Goal: Answer question/provide support: Share knowledge or assist other users

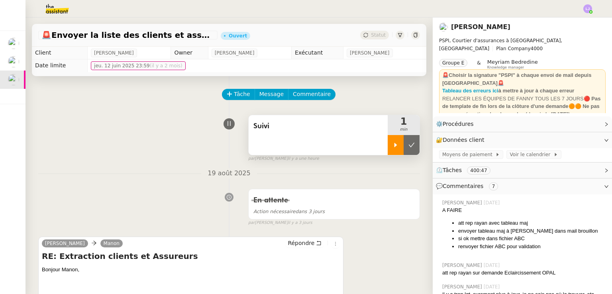
click at [392, 142] on icon at bounding box center [395, 145] width 6 height 6
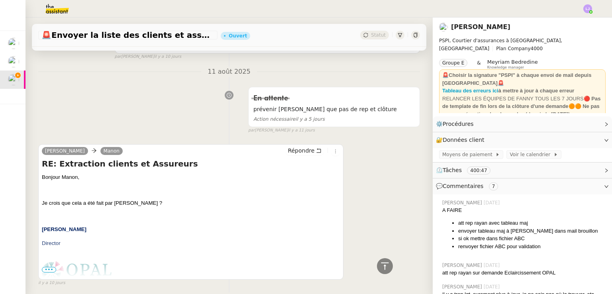
scroll to position [1054, 0]
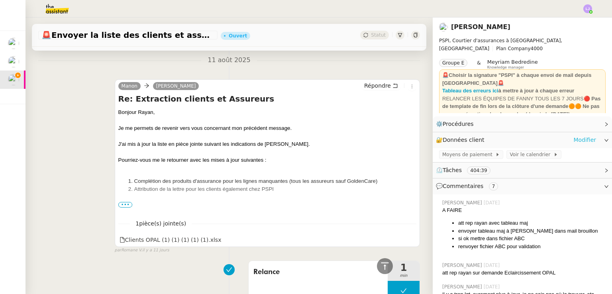
click at [583, 142] on link "Modifier" at bounding box center [584, 139] width 23 height 9
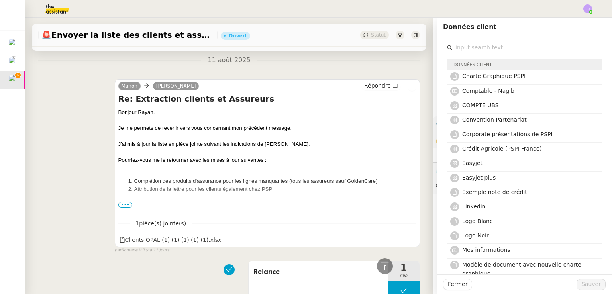
click at [488, 51] on input "text" at bounding box center [526, 47] width 149 height 11
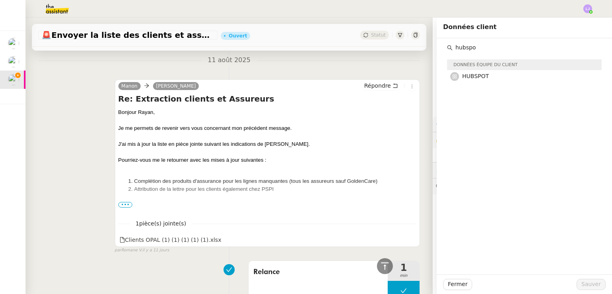
type input "hubspo"
drag, startPoint x: 492, startPoint y: 85, endPoint x: 483, endPoint y: 76, distance: 12.7
click at [483, 76] on div "hubspo Données équipe du client HUBSPOT" at bounding box center [524, 156] width 175 height 236
click at [483, 76] on h4 "HUBSPOT" at bounding box center [529, 76] width 135 height 9
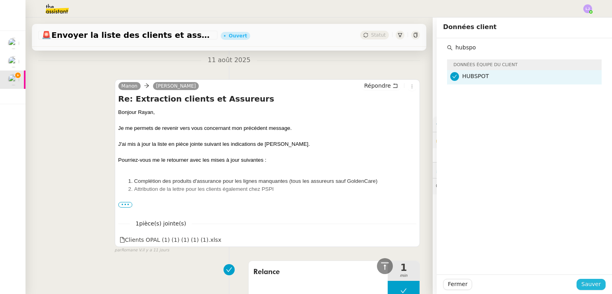
click at [581, 283] on span "Sauver" at bounding box center [591, 284] width 20 height 9
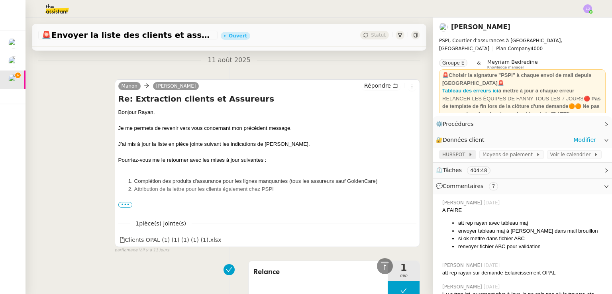
click at [454, 153] on span "HUBSPOT" at bounding box center [455, 155] width 26 height 8
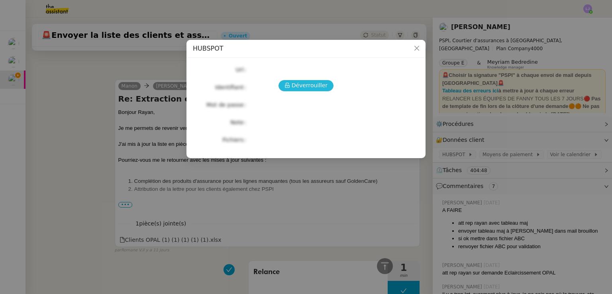
click at [318, 88] on span "Déverrouiller" at bounding box center [310, 85] width 36 height 9
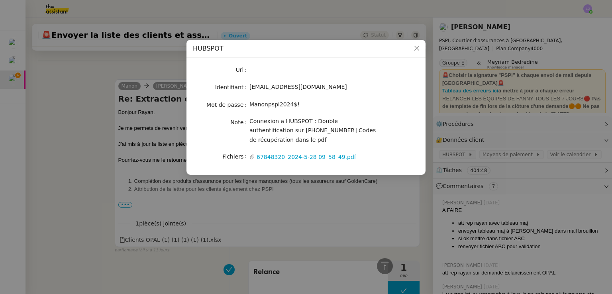
click at [277, 108] on span "Manonpspi2024$!" at bounding box center [274, 104] width 50 height 6
copy span "Manonpspi2024$!"
click at [277, 108] on span "Manonpspi2024$!" at bounding box center [274, 104] width 50 height 6
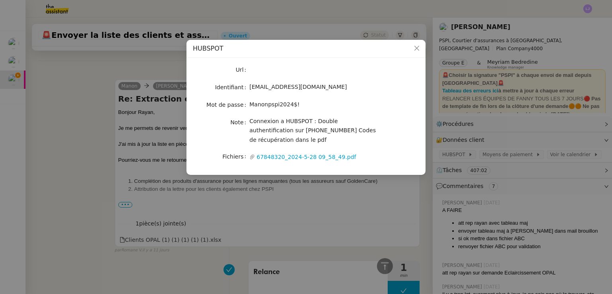
click at [38, 135] on nz-modal-container "HUBSPOT Url Identifiant [EMAIL_ADDRESS][DOMAIN_NAME] Mot de passe [SECURITY_DAT…" at bounding box center [306, 147] width 612 height 294
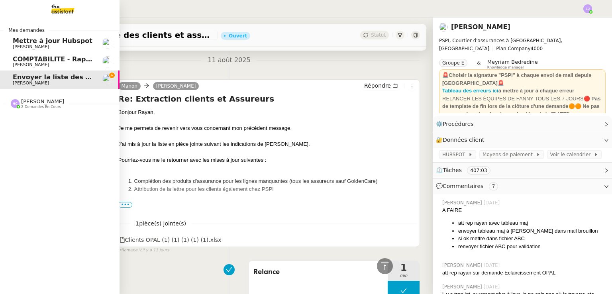
click at [34, 107] on span "2 demandes en cours" at bounding box center [41, 107] width 40 height 4
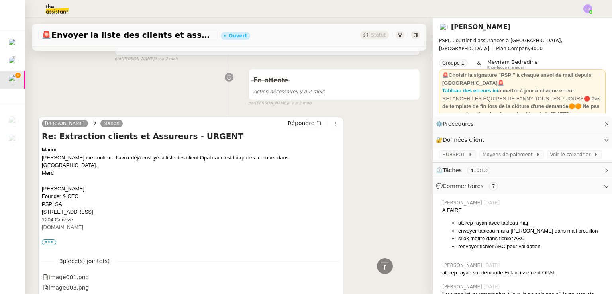
scroll to position [4000, 0]
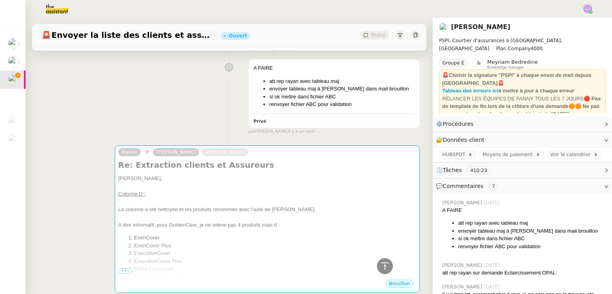
click at [129, 78] on div "A FAIRE att rep rayan avec tableau maj envoyer tableau maj à [PERSON_NAME] dans…" at bounding box center [229, 94] width 382 height 79
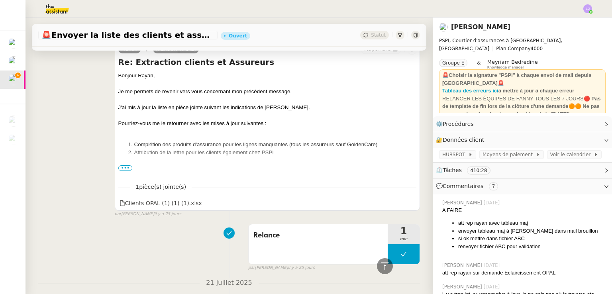
scroll to position [1696, 0]
click at [75, 118] on div "[PERSON_NAME] Répondre Re: Extraction clients et Assureurs [PERSON_NAME], Je me…" at bounding box center [229, 127] width 382 height 182
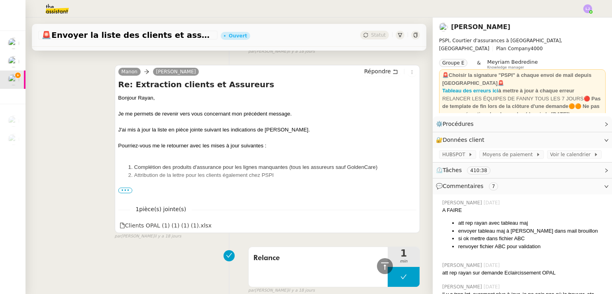
scroll to position [1336, 0]
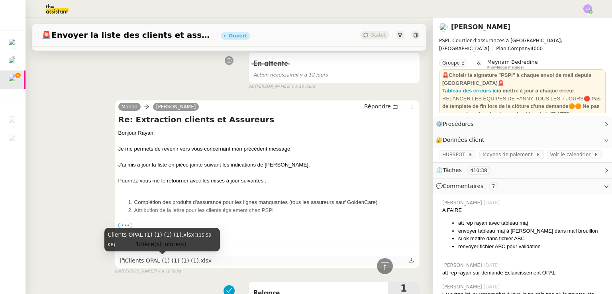
click at [162, 263] on div "Clients OPAL (1) (1) (1) (1).xlsx" at bounding box center [165, 260] width 92 height 9
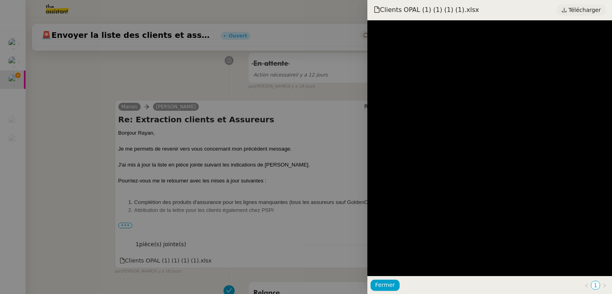
click at [562, 7] on link "Télécharger" at bounding box center [580, 9] width 49 height 11
click at [217, 192] on div at bounding box center [306, 147] width 612 height 294
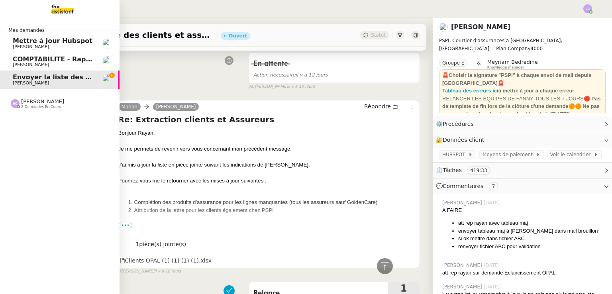
click at [72, 64] on span "[PERSON_NAME]" at bounding box center [53, 65] width 80 height 5
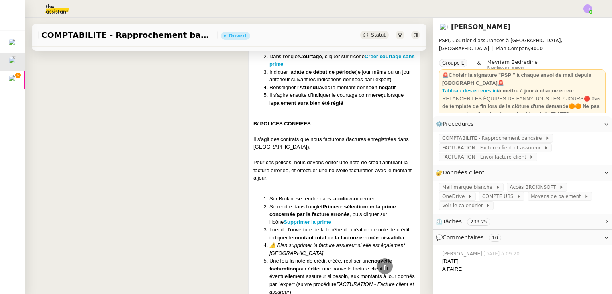
scroll to position [541, 0]
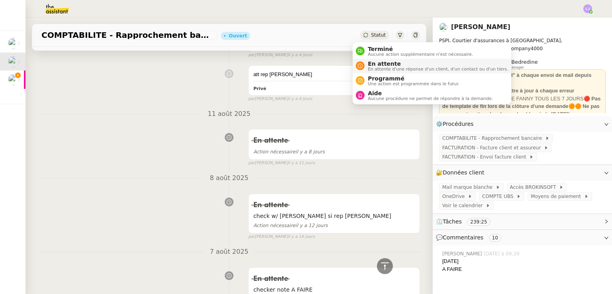
click at [380, 68] on span "En attente d'une réponse d'un client, d'un contact ou d'un tiers." at bounding box center [438, 69] width 140 height 4
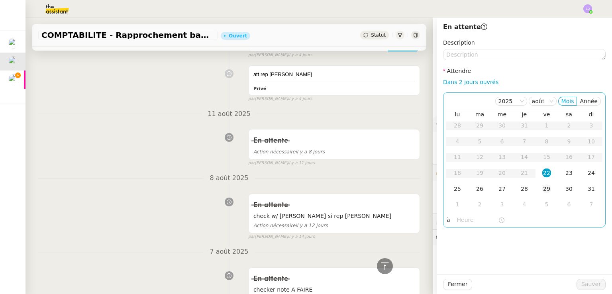
click at [535, 188] on td "29" at bounding box center [546, 189] width 22 height 16
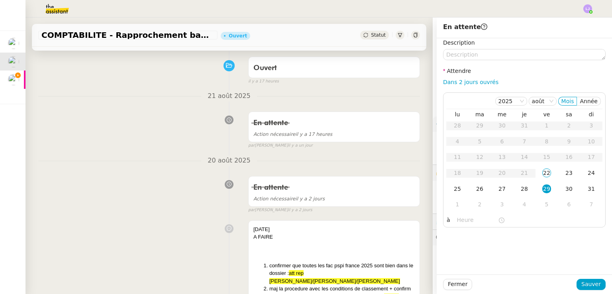
scroll to position [58, 0]
click at [459, 284] on button "Fermer" at bounding box center [457, 284] width 29 height 11
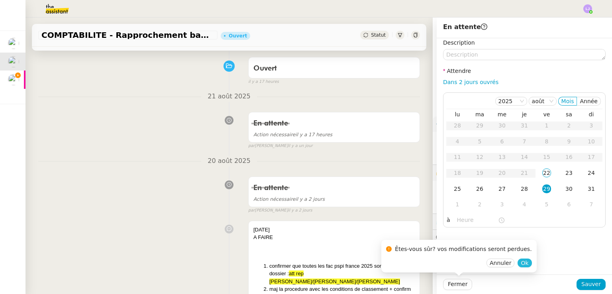
click at [521, 260] on span "Ok" at bounding box center [525, 263] width 8 height 8
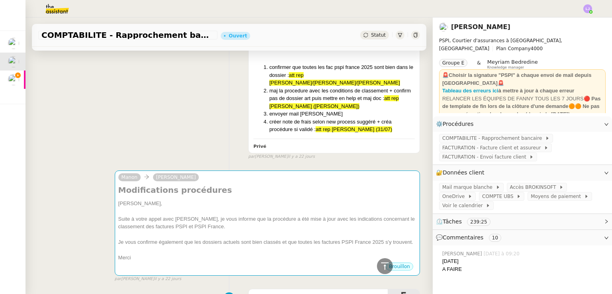
scroll to position [2631, 0]
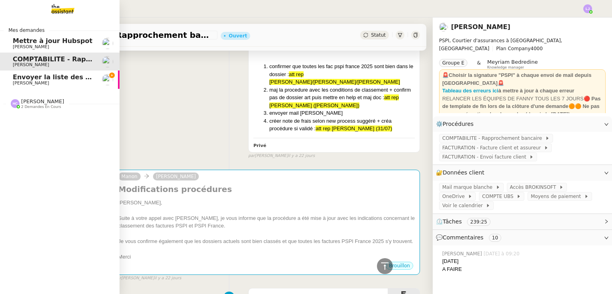
click at [102, 43] on img at bounding box center [107, 43] width 11 height 11
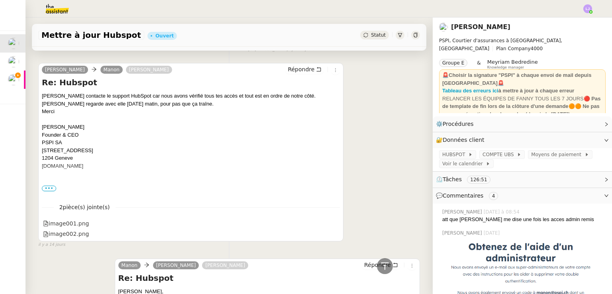
scroll to position [877, 0]
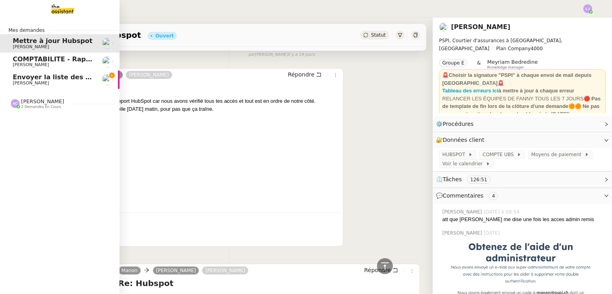
click at [26, 86] on link "Envoyer la liste des clients et assureurs [PERSON_NAME]" at bounding box center [59, 80] width 119 height 18
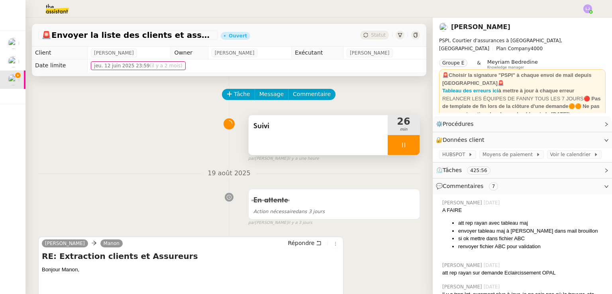
click at [341, 135] on div "Suivi" at bounding box center [318, 135] width 139 height 40
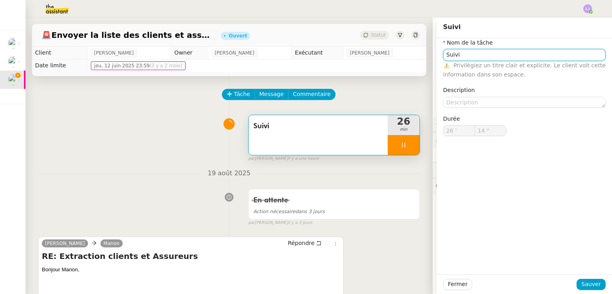
click at [469, 50] on input "Suivi" at bounding box center [524, 55] width 163 height 12
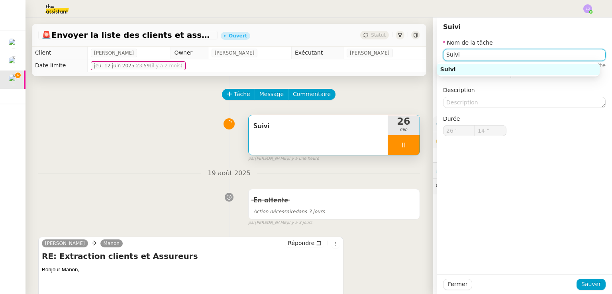
type input "15 ""
click at [469, 50] on input "Suivi" at bounding box center [524, 55] width 163 height 12
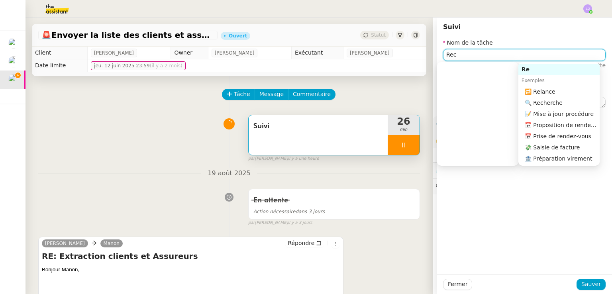
type input "Rech"
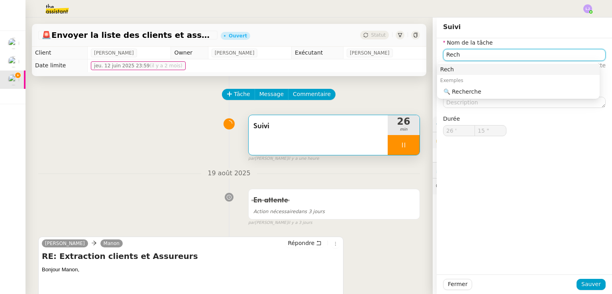
type input "16 ""
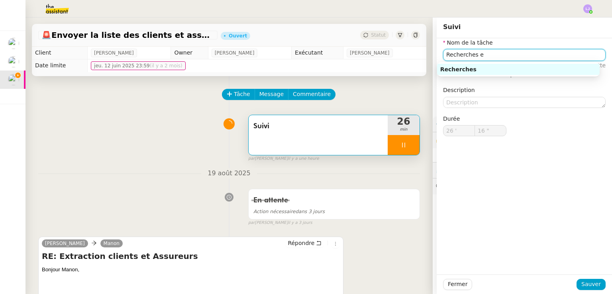
type input "Recherches et"
type input "17 ""
type input "Recherches et transm"
type input "18 ""
type input "Recherches et transmission"
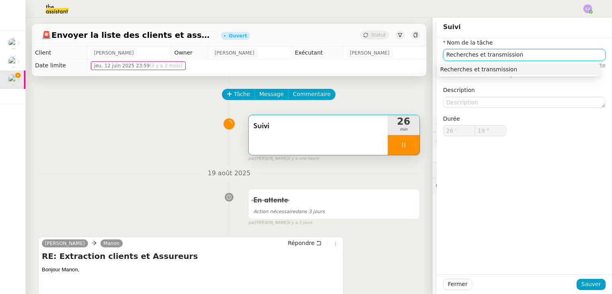
type input "20 ""
type input "Recherches et transmission"
type input "21 ""
click at [588, 284] on span "Sauver" at bounding box center [591, 284] width 20 height 9
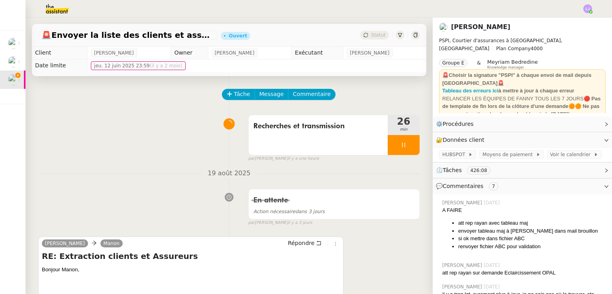
click at [156, 180] on div "[DATE] En attente Action nécessaire dans 3 jours false par [PERSON_NAME] [DATE]…" at bounding box center [229, 197] width 382 height 58
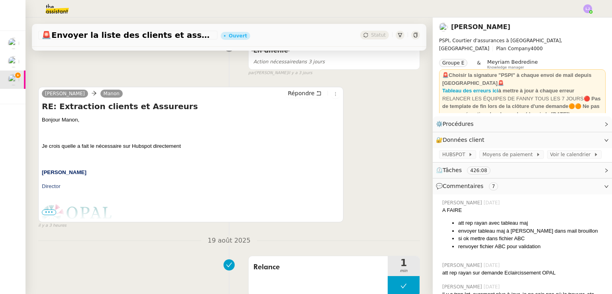
scroll to position [153, 0]
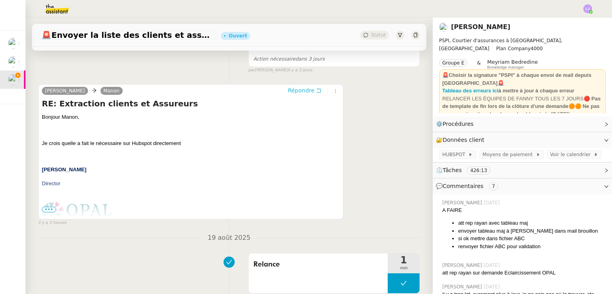
click at [306, 95] on button "Répondre" at bounding box center [304, 90] width 39 height 9
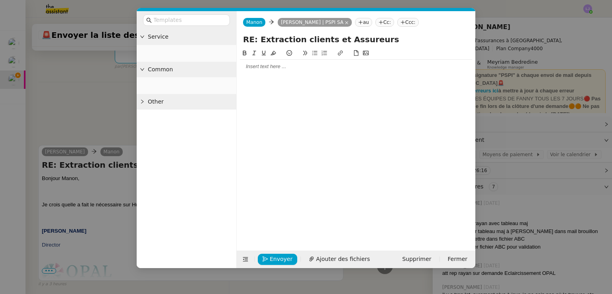
scroll to position [214, 0]
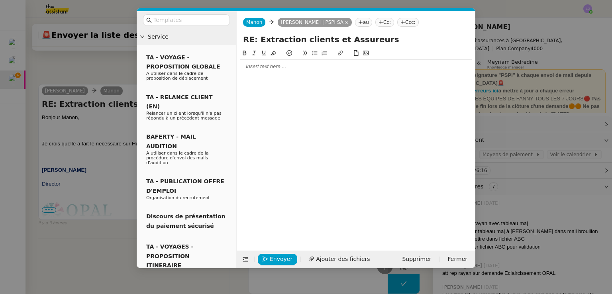
click at [298, 65] on div at bounding box center [356, 66] width 232 height 7
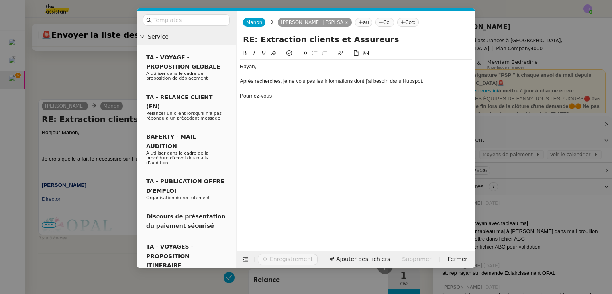
scroll to position [253, 0]
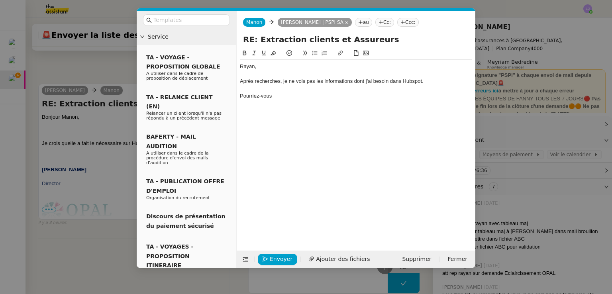
click at [378, 23] on icon at bounding box center [380, 22] width 5 height 5
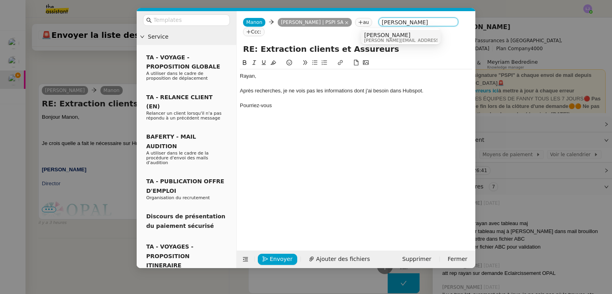
type input "[PERSON_NAME]"
click at [392, 39] on span "[PERSON_NAME][EMAIL_ADDRESS][DOMAIN_NAME]" at bounding box center [420, 40] width 113 height 4
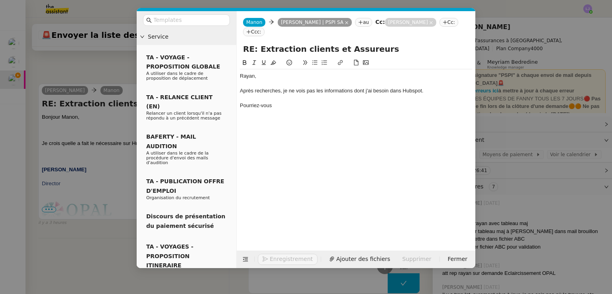
click at [439, 25] on nz-tag "Cc:" at bounding box center [448, 22] width 19 height 9
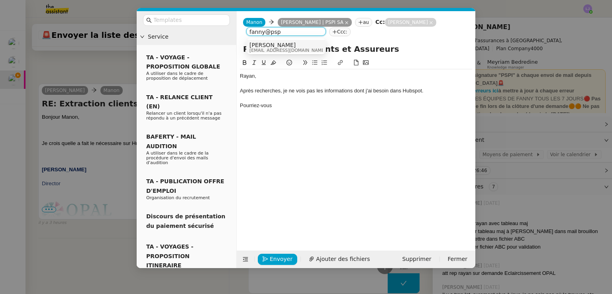
type input "fanny@psp"
click at [295, 49] on div "[PERSON_NAME] [PERSON_NAME][EMAIL_ADDRESS][DOMAIN_NAME]" at bounding box center [285, 47] width 73 height 11
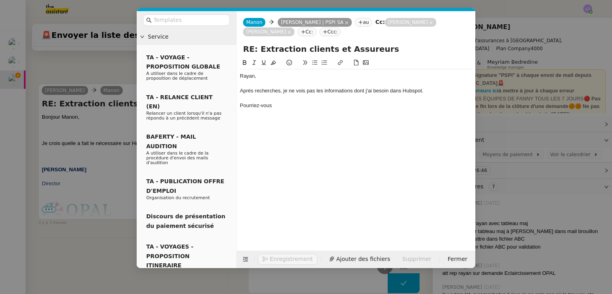
click at [305, 112] on div "[PERSON_NAME], Après recherches, je ne vois pas les informations dont j'ai beso…" at bounding box center [356, 90] width 232 height 43
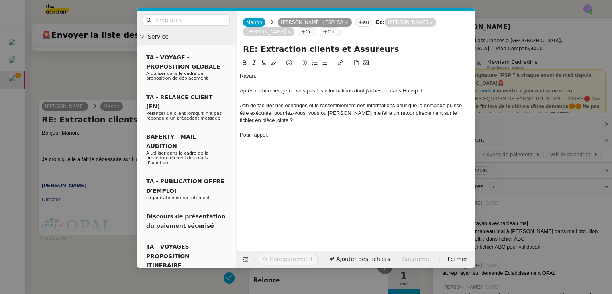
scroll to position [276, 0]
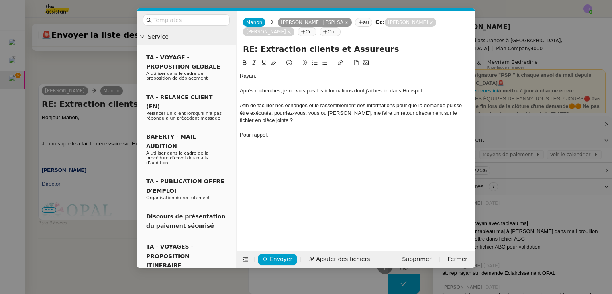
click at [552, 161] on nz-modal-container "Service TA - VOYAGE - PROPOSITION GLOBALE A utiliser dans le cadre de propositi…" at bounding box center [306, 147] width 612 height 294
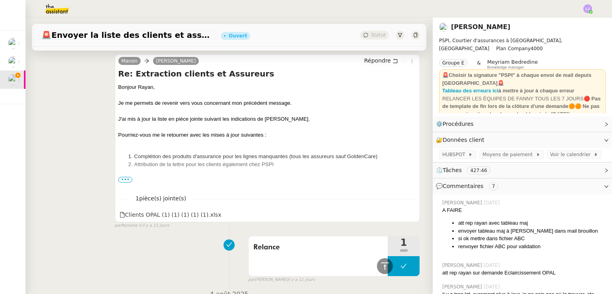
scroll to position [1201, 0]
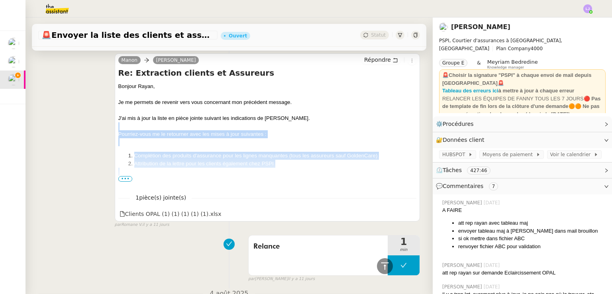
drag, startPoint x: 121, startPoint y: 131, endPoint x: 278, endPoint y: 169, distance: 161.9
click at [278, 169] on span "[PERSON_NAME], Je me permets de revenir vers vous concernant mon précédent mess…" at bounding box center [267, 249] width 298 height 335
copy span "Pourriez-vous me le retourner avec les mises à jour suivantes : Complétion des …"
click at [408, 215] on icon at bounding box center [411, 214] width 6 height 6
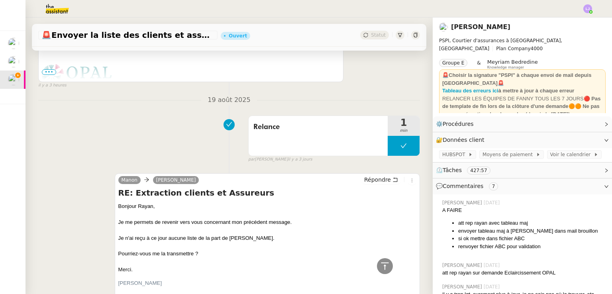
click at [100, 172] on div "[PERSON_NAME] Répondre RE: Extraction clients et Assureurs [PERSON_NAME], Je me…" at bounding box center [229, 240] width 382 height 149
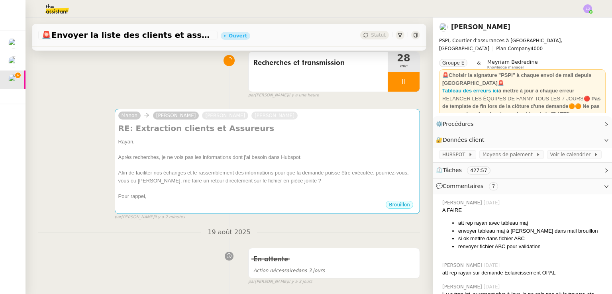
scroll to position [0, 0]
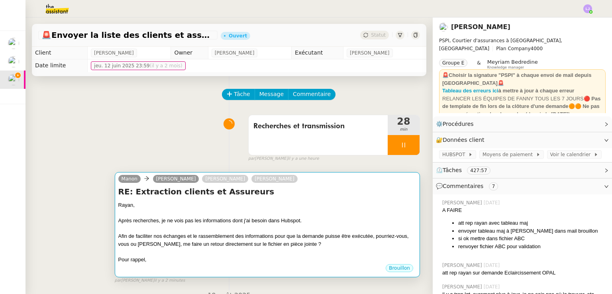
click at [259, 236] on div "Afin de faciliter nos échanges et le rassemblement des informations pour que la…" at bounding box center [267, 240] width 298 height 16
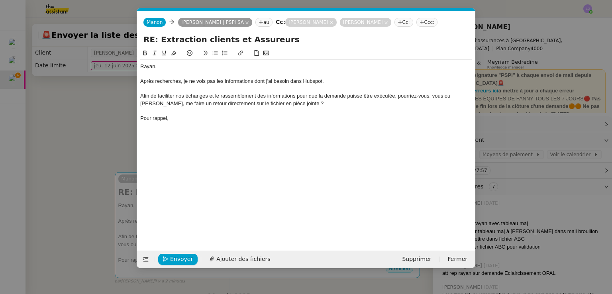
scroll to position [0, 17]
click at [245, 258] on span "Ajouter des fichiers" at bounding box center [243, 259] width 54 height 9
click at [255, 121] on div "Pour rappel," at bounding box center [306, 118] width 332 height 7
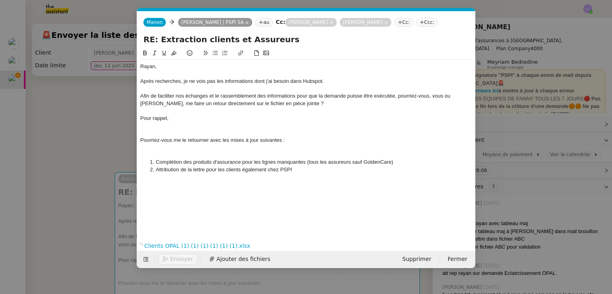
click at [215, 140] on div "Pourriez-vous me le retourner avec les mises à jour suivantes :" at bounding box center [306, 140] width 332 height 7
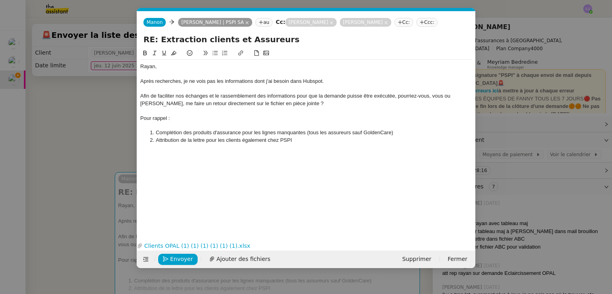
click at [317, 138] on li "Attribution de la lettre pour les clients également chez PSPI" at bounding box center [310, 140] width 324 height 7
click at [572, 109] on nz-modal-container "Service TA - VOYAGE - PROPOSITION GLOBALE A utiliser dans le cadre de propositi…" at bounding box center [306, 147] width 612 height 294
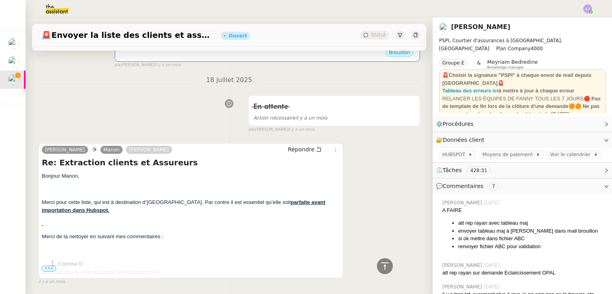
scroll to position [2667, 0]
click at [53, 269] on span "•••" at bounding box center [49, 269] width 14 height 6
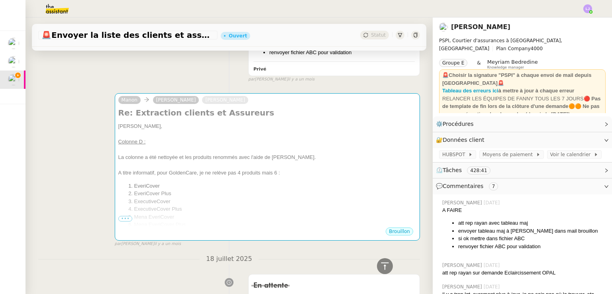
scroll to position [2489, 0]
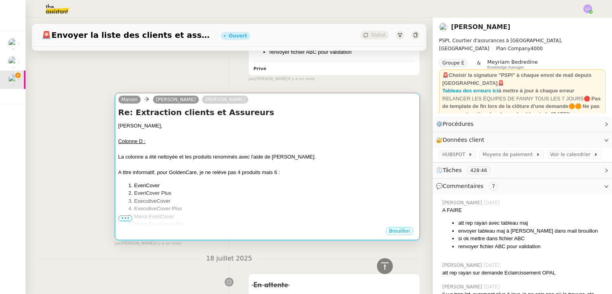
click at [244, 150] on div at bounding box center [267, 149] width 298 height 8
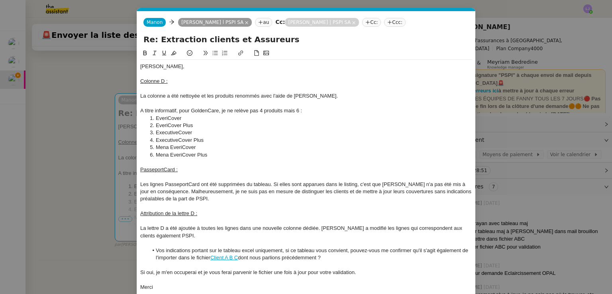
scroll to position [55, 0]
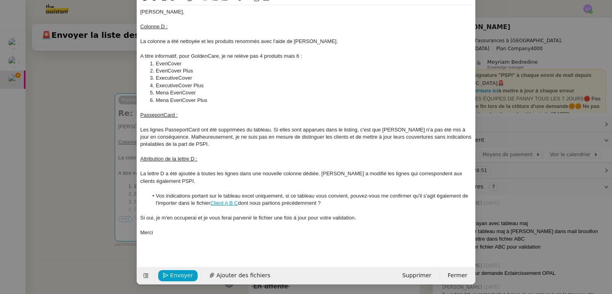
click at [81, 200] on nz-modal-container "Service TA - VOYAGE - PROPOSITION GLOBALE A utiliser dans le cadre de propositi…" at bounding box center [306, 147] width 612 height 294
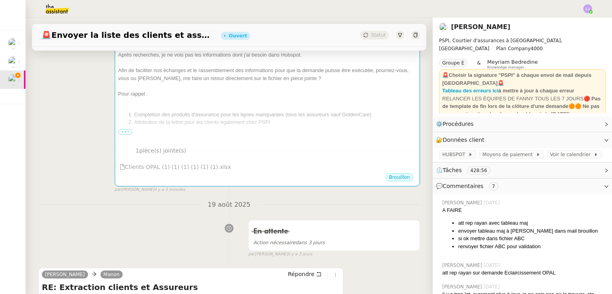
scroll to position [177, 0]
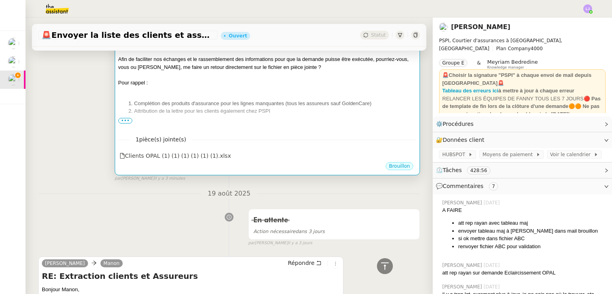
click at [251, 93] on div at bounding box center [267, 90] width 298 height 8
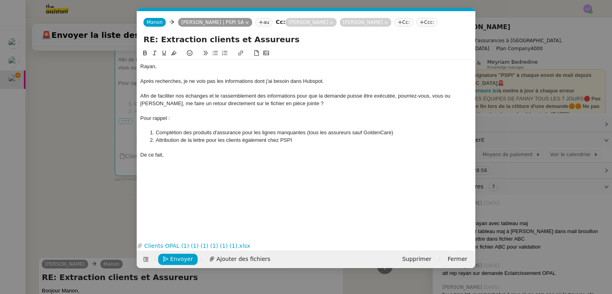
click at [192, 155] on div "De ce fait," at bounding box center [306, 154] width 332 height 7
click at [161, 122] on div at bounding box center [306, 125] width 332 height 7
click at [153, 118] on div "Pour rappel :" at bounding box center [306, 118] width 332 height 7
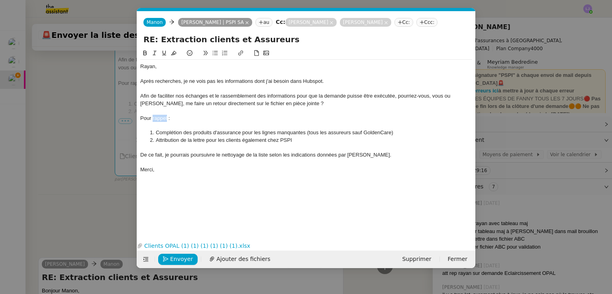
click at [153, 118] on div "Pour rappel :" at bounding box center [306, 118] width 332 height 7
click at [79, 196] on nz-modal-container "Service TA - VOYAGE - PROPOSITION GLOBALE A utiliser dans le cadre de propositi…" at bounding box center [306, 147] width 612 height 294
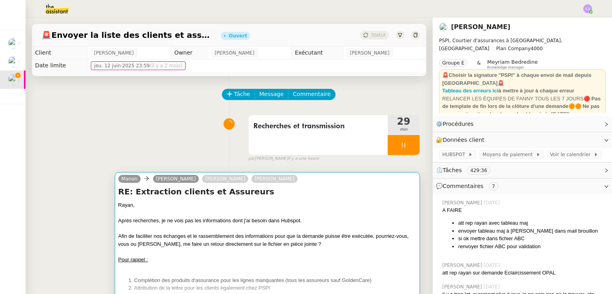
scroll to position [151, 0]
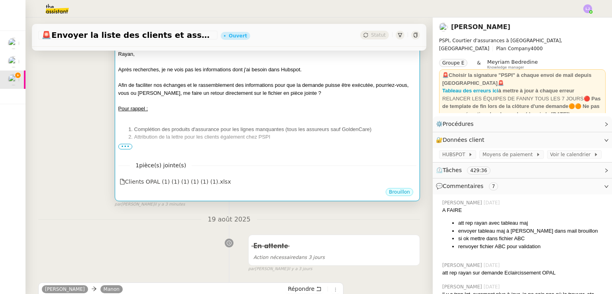
click at [266, 84] on div "Afin de faciliter nos échanges et le rassemblement des informations pour que la…" at bounding box center [267, 89] width 298 height 16
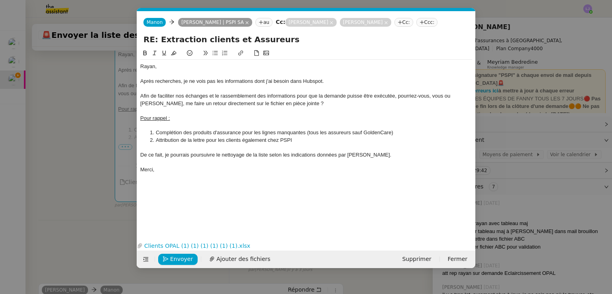
scroll to position [0, 17]
click at [182, 80] on div "Après recherches, je ne vois pas les informations dont j'ai besoin dans Hubspot." at bounding box center [306, 81] width 332 height 7
drag, startPoint x: 340, startPoint y: 82, endPoint x: 194, endPoint y: 78, distance: 145.4
click at [194, 78] on div "Après recherches, je ne vois pas les informations dont j'ai besoin dans Hubspot." at bounding box center [306, 81] width 332 height 7
click at [280, 83] on div "Après recherches, je ne vois pas les informations dont j'ai besoin dans Hubspot." at bounding box center [306, 81] width 332 height 7
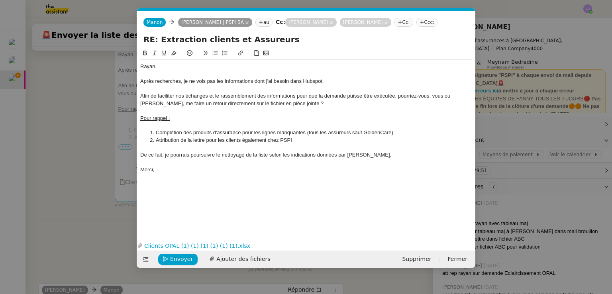
click at [280, 83] on div "Après recherches, je ne vois pas les informations dont j'ai besoin dans Hubspot." at bounding box center [306, 81] width 332 height 7
click at [334, 80] on div "Après recherches, je ne vois pas les informations nécessaires dans Hubspot." at bounding box center [306, 81] width 332 height 7
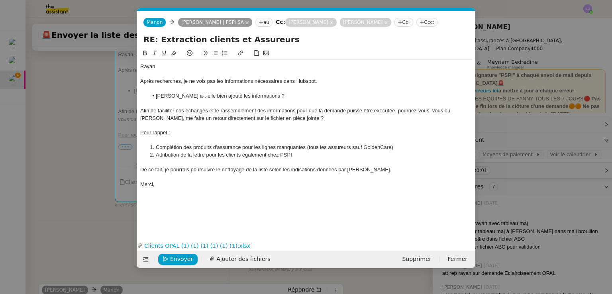
click at [110, 133] on nz-modal-container "Service TA - VOYAGE - PROPOSITION GLOBALE A utiliser dans le cadre de propositi…" at bounding box center [306, 147] width 612 height 294
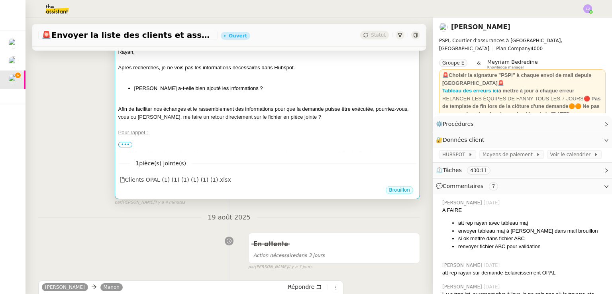
scroll to position [159, 0]
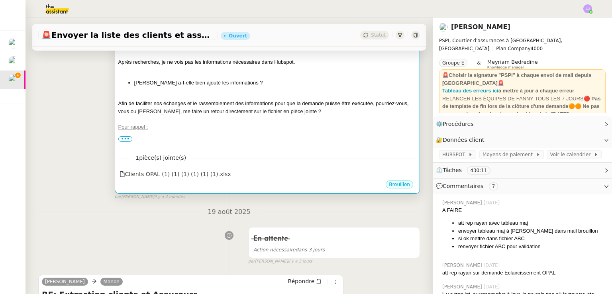
click at [255, 138] on div at bounding box center [267, 135] width 298 height 8
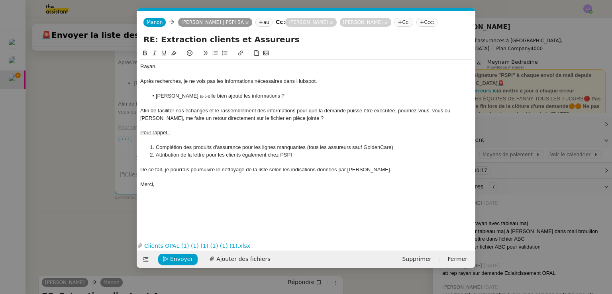
scroll to position [0, 17]
click at [207, 97] on li "[PERSON_NAME] a-t-elle bien ajouté les informations ?" at bounding box center [310, 95] width 324 height 7
click at [224, 95] on li "[PERSON_NAME] a-t-elle bien ajouté les informations ?" at bounding box center [310, 95] width 324 height 7
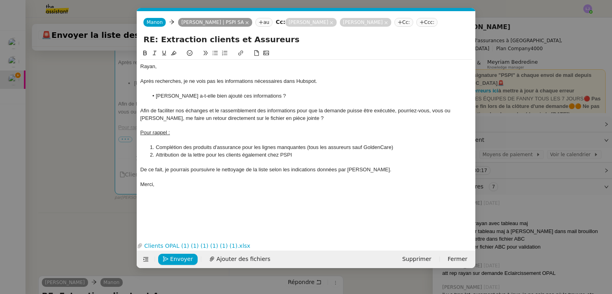
click at [261, 95] on li "[PERSON_NAME] a-t-elle bien ajouté ces informations ?" at bounding box center [310, 95] width 324 height 7
click at [167, 134] on u "Pour rappel :" at bounding box center [154, 132] width 29 height 6
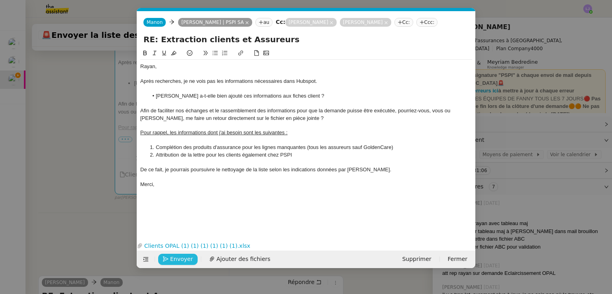
click at [174, 258] on span "Envoyer" at bounding box center [181, 259] width 23 height 9
click at [174, 258] on span "Confirmer l'envoi" at bounding box center [194, 259] width 48 height 9
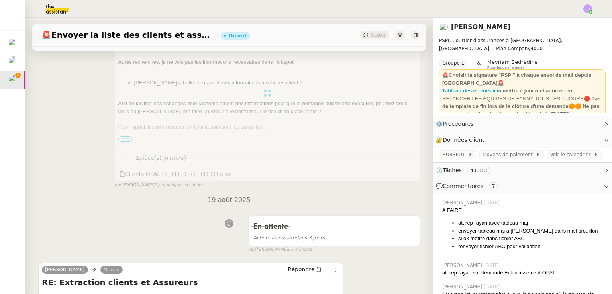
scroll to position [0, 0]
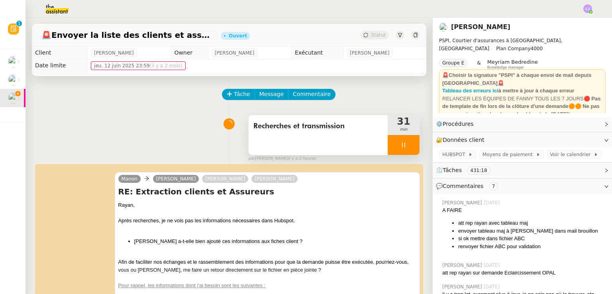
click at [406, 147] on div at bounding box center [404, 145] width 32 height 20
click at [406, 147] on button at bounding box center [412, 145] width 16 height 20
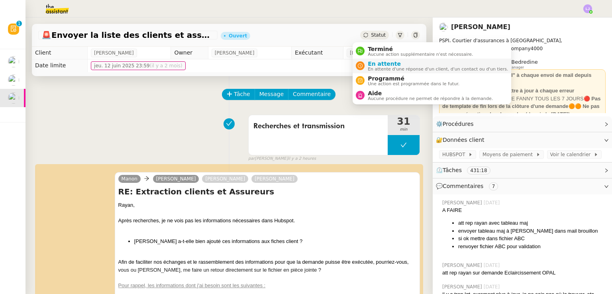
click at [382, 67] on span "En attente d'une réponse d'un client, d'un contact ou d'un tiers." at bounding box center [438, 69] width 140 height 4
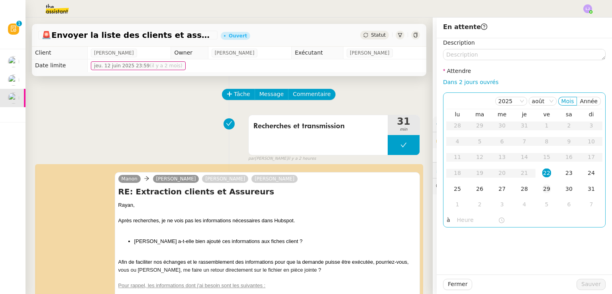
click at [541, 195] on td "29" at bounding box center [546, 189] width 22 height 16
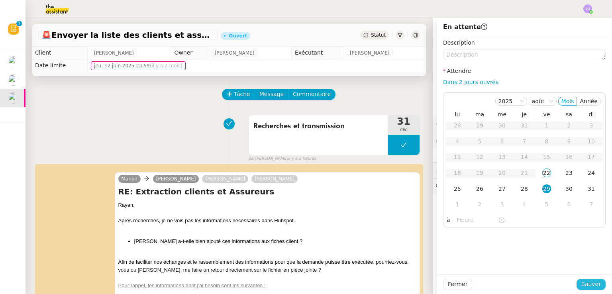
click at [587, 286] on span "Sauver" at bounding box center [591, 284] width 20 height 9
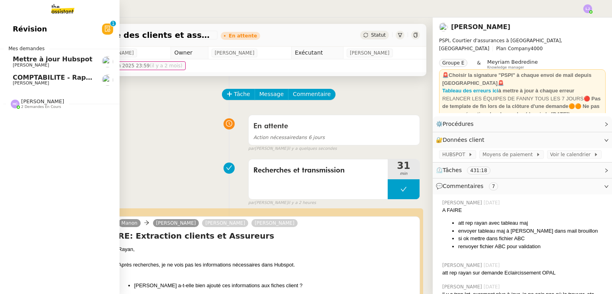
click at [28, 77] on span "COMPTABILITE - Rapprochement bancaire - 24 juillet 2025" at bounding box center [117, 78] width 208 height 8
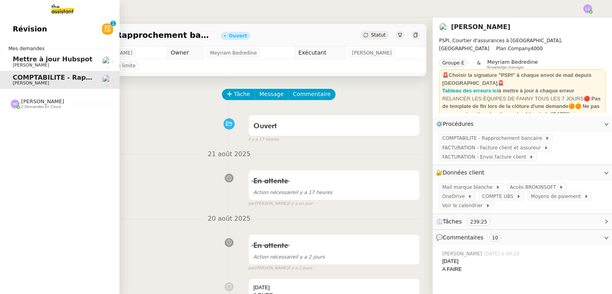
click at [43, 67] on span "[PERSON_NAME]" at bounding box center [53, 65] width 80 height 5
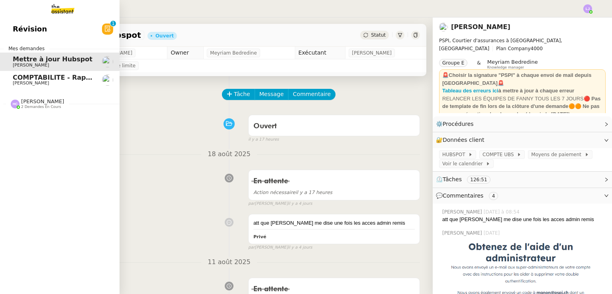
click at [42, 74] on span "COMPTABILITE - Rapprochement bancaire - 24 juillet 2025" at bounding box center [117, 78] width 208 height 8
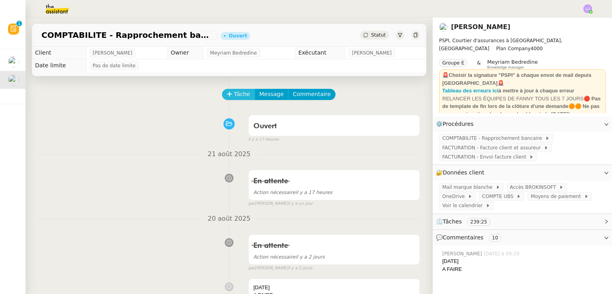
click at [234, 94] on span "Tâche" at bounding box center [242, 94] width 16 height 9
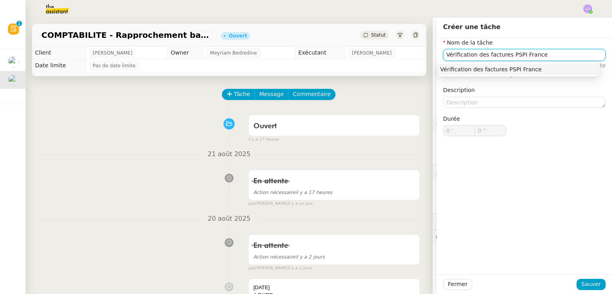
click at [475, 55] on input "Vérification des factures PSPI France" at bounding box center [524, 55] width 163 height 12
type input "Vérification du bon classement des factures PSPI France"
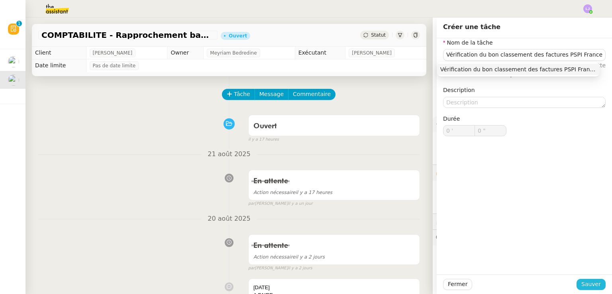
click at [586, 288] on span "Sauver" at bounding box center [591, 284] width 20 height 9
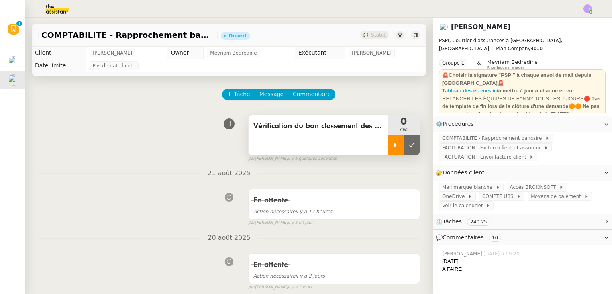
click at [390, 143] on div at bounding box center [396, 145] width 16 height 20
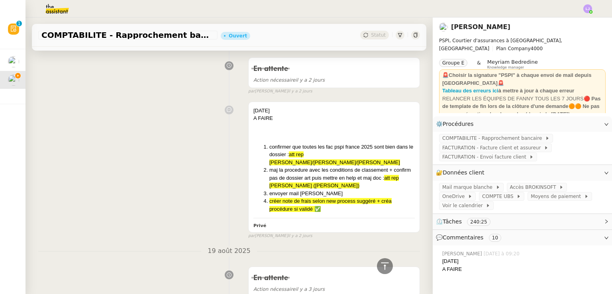
scroll to position [197, 0]
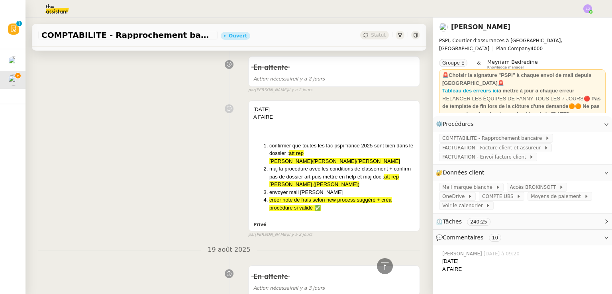
click at [233, 183] on div "[DATE] A FAIRE confirmer que toutes les fac pspi france 2025 sont bien dans le …" at bounding box center [229, 167] width 382 height 141
click at [350, 112] on div "[DATE]" at bounding box center [333, 110] width 161 height 8
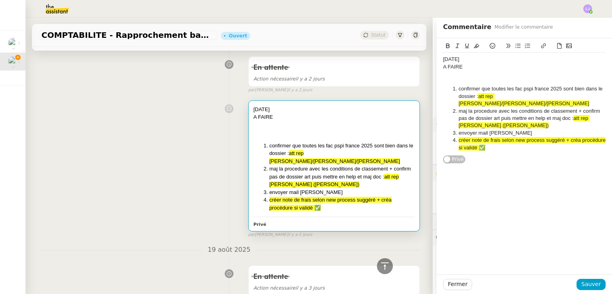
click at [480, 78] on div at bounding box center [524, 81] width 163 height 7
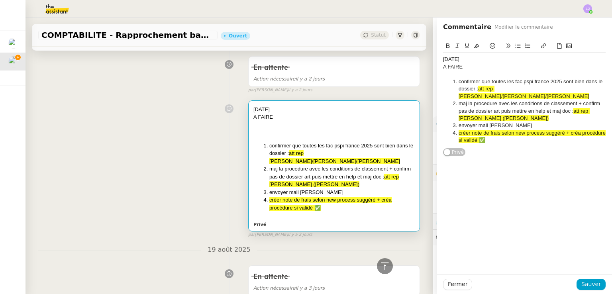
click at [463, 80] on li "confirmer que toutes les fac pspi france 2025 sont bien dans le dossier : att r…" at bounding box center [528, 89] width 155 height 22
click at [443, 58] on div "[DATE]" at bounding box center [524, 59] width 163 height 7
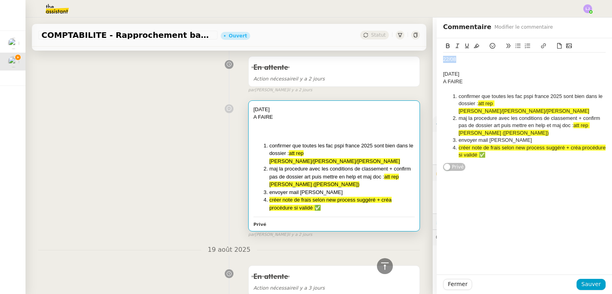
drag, startPoint x: 454, startPoint y: 59, endPoint x: 434, endPoint y: 56, distance: 20.1
click at [437, 56] on div "22/08 [DATE] A FAIRE confirmer que toutes les fac pspi france 2025 sont bien da…" at bounding box center [524, 104] width 175 height 133
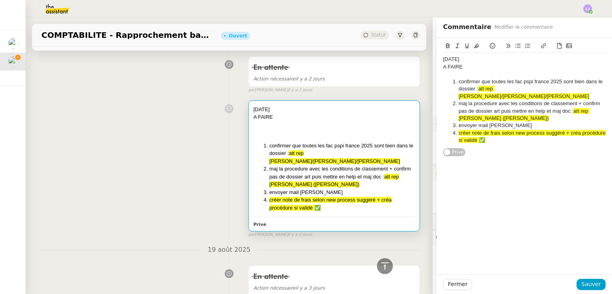
click at [462, 67] on div "A FAIRE" at bounding box center [524, 66] width 163 height 7
drag, startPoint x: 548, startPoint y: 87, endPoint x: 475, endPoint y: 88, distance: 73.3
click at [475, 88] on li "confirmer que toutes les fac pspi france 2025 sont bien dans le dossier : att r…" at bounding box center [528, 89] width 155 height 22
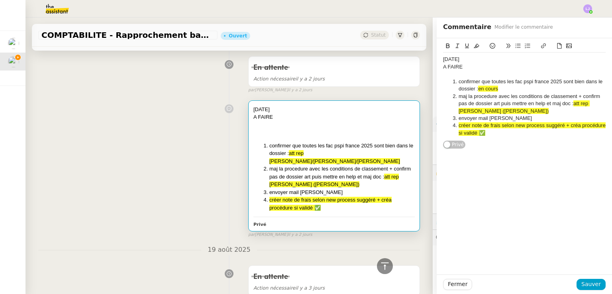
click at [490, 45] on icon at bounding box center [493, 46] width 6 height 6
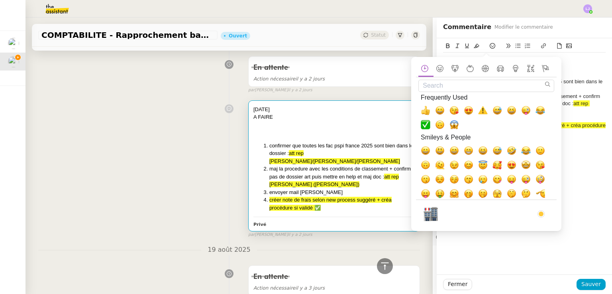
click at [480, 84] on input "Search" at bounding box center [486, 86] width 136 height 12
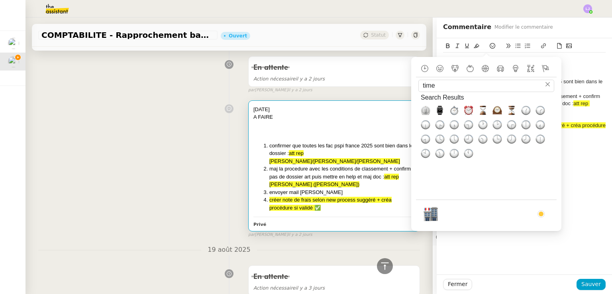
type input "time"
click at [514, 169] on section "Search Results Frequently Used Smileys & People Animals & Nature Food & Drink A…" at bounding box center [486, 146] width 141 height 108
click at [481, 110] on span "⌛, hourglass" at bounding box center [483, 111] width 10 height 10
click at [583, 142] on div "[DATE] A FAIRE confirmer que toutes les fac pspi france 2025 sont bien dans le …" at bounding box center [524, 93] width 163 height 111
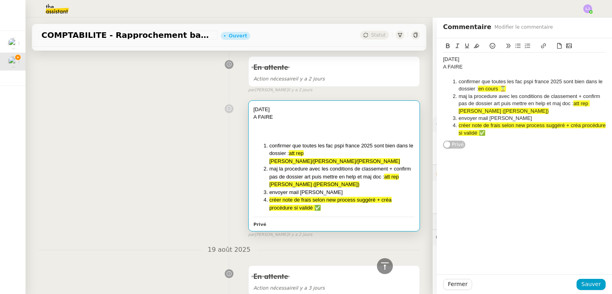
click at [502, 96] on li "maj la procedure avec les conditions de classement + confirm pas de dossier art…" at bounding box center [528, 104] width 155 height 22
click at [589, 285] on span "Sauver" at bounding box center [591, 284] width 20 height 9
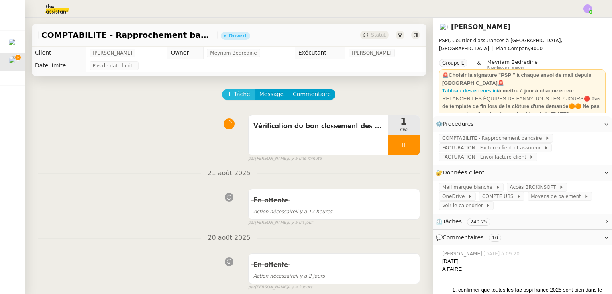
click at [234, 94] on span "Tâche" at bounding box center [242, 94] width 16 height 9
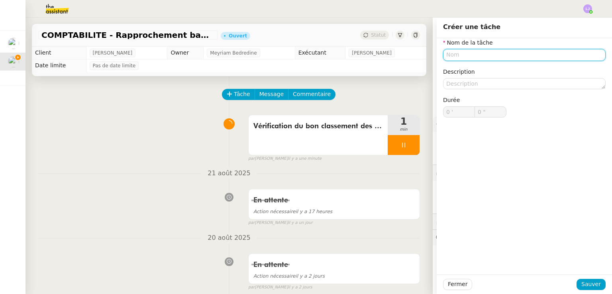
click at [468, 54] on input "text" at bounding box center [524, 55] width 163 height 12
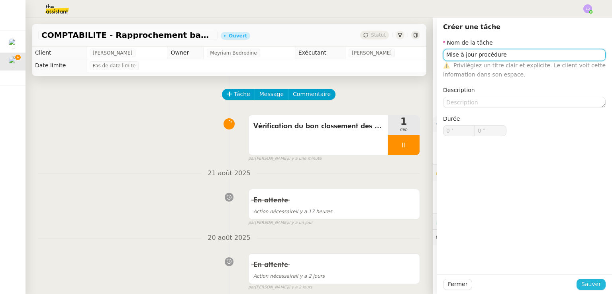
type input "Mise à jour procédure"
click at [589, 286] on span "Sauver" at bounding box center [591, 284] width 20 height 9
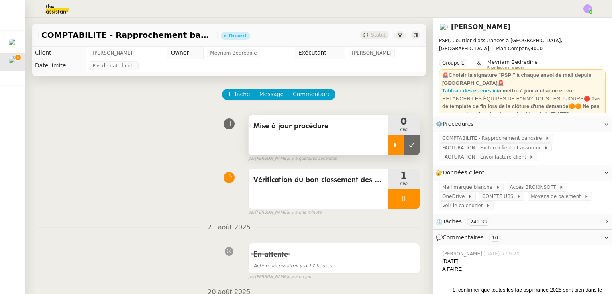
click at [394, 145] on icon at bounding box center [395, 145] width 3 height 4
click at [398, 204] on div at bounding box center [404, 199] width 32 height 20
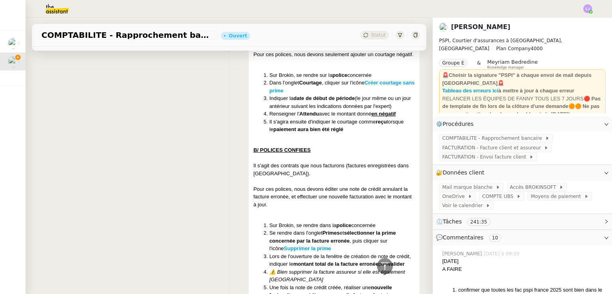
scroll to position [1851, 0]
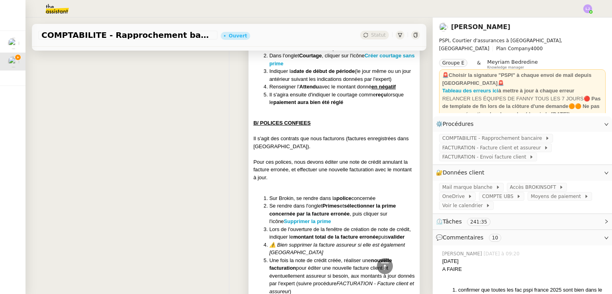
click at [360, 150] on div "Il s'agit des contrats que nous facturons (factures enregistrées dans [GEOGRAPH…" at bounding box center [333, 143] width 161 height 16
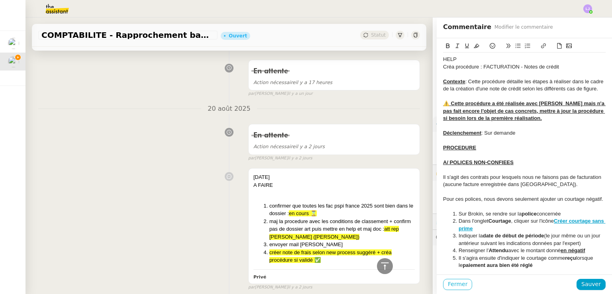
click at [448, 284] on span "Fermer" at bounding box center [458, 284] width 20 height 9
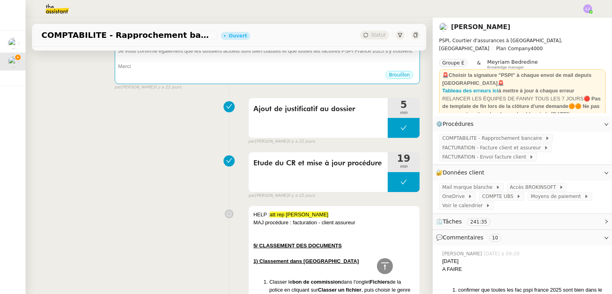
scroll to position [2999, 0]
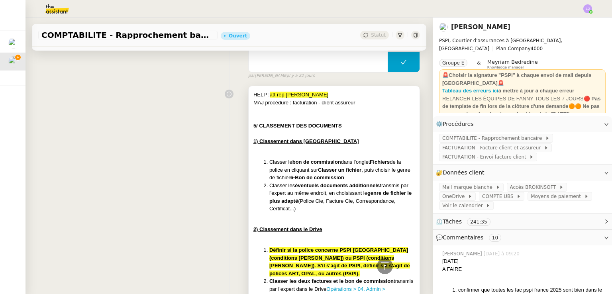
click at [349, 145] on div "1) Classement dans [GEOGRAPHIC_DATA]" at bounding box center [333, 141] width 161 height 8
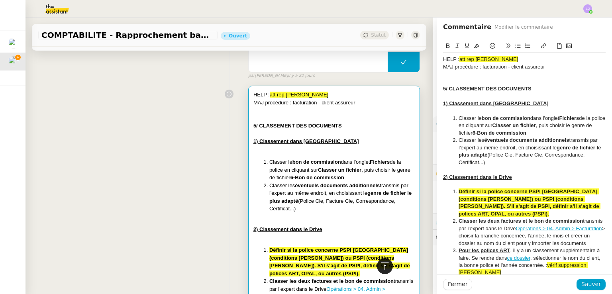
click at [380, 265] on icon at bounding box center [385, 266] width 10 height 10
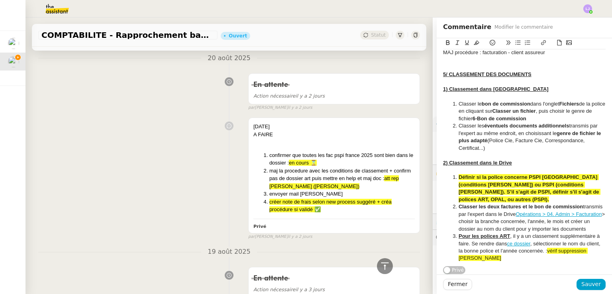
scroll to position [231, 0]
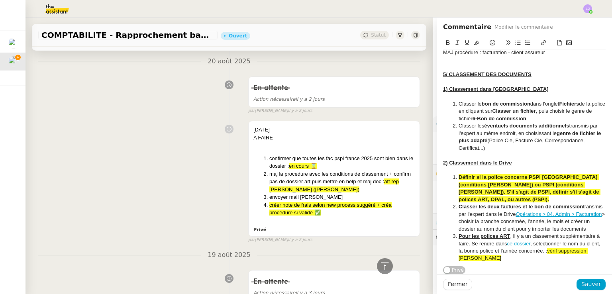
click at [575, 188] on strong "Définir si la police concerne PSPI [GEOGRAPHIC_DATA] (conditions [PERSON_NAME])…" at bounding box center [529, 188] width 142 height 28
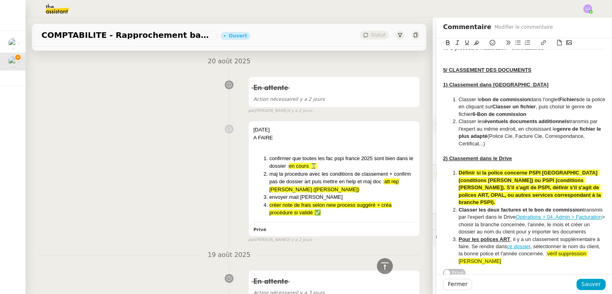
click at [564, 191] on li "Définir si la police concerne PSPI [GEOGRAPHIC_DATA] (conditions [PERSON_NAME])…" at bounding box center [528, 187] width 155 height 37
click at [452, 194] on li "Définir si la police concerne PSPI [GEOGRAPHIC_DATA] (conditions [PERSON_NAME])…" at bounding box center [528, 187] width 155 height 37
click at [533, 179] on strong "Définir si la police concerne PSPI [GEOGRAPHIC_DATA] (conditions [PERSON_NAME])…" at bounding box center [531, 187] width 146 height 35
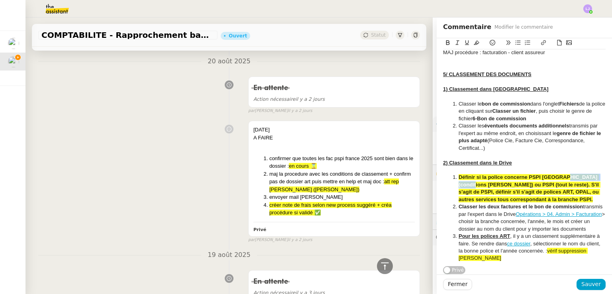
drag, startPoint x: 556, startPoint y: 170, endPoint x: 470, endPoint y: 181, distance: 87.1
click at [470, 181] on strong "Définir si la police concerne PSPI [GEOGRAPHIC_DATA] (conditions [PERSON_NAME])…" at bounding box center [529, 188] width 142 height 28
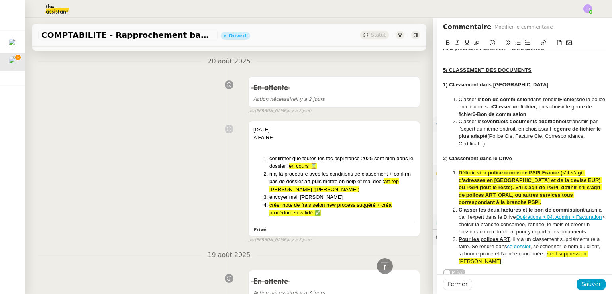
click at [470, 181] on strong "Définir si la police concerne PSPI France (s'il s'agit d'adresses en [GEOGRAPHI…" at bounding box center [529, 187] width 143 height 35
click at [496, 184] on strong "Définir si la police concerne PSPI France (s'il s'agit d'adresses en [GEOGRAPHI…" at bounding box center [529, 187] width 143 height 35
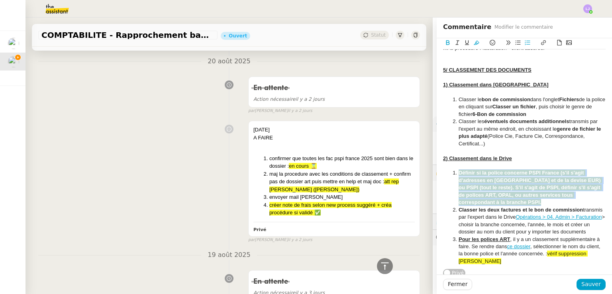
click at [496, 184] on strong "Définir si la police concerne PSPI France (s'il s'agit d'adresses en [GEOGRAPHI…" at bounding box center [529, 187] width 143 height 35
click at [499, 177] on span "Définir si la police concerne PSPI France (s'il s'agit d'adresses en [GEOGRAPHI…" at bounding box center [530, 187] width 144 height 35
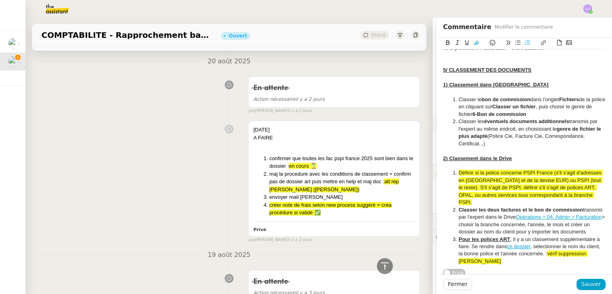
click at [523, 171] on span "Définir si la police concerne PSPI France (s'il s'agit d'adresses en [GEOGRAPHI…" at bounding box center [530, 187] width 144 height 35
click at [537, 172] on span "France (s'il s'agit d'adresses en [GEOGRAPHIC_DATA] et de la devise EUR) ou PSP…" at bounding box center [530, 187] width 144 height 35
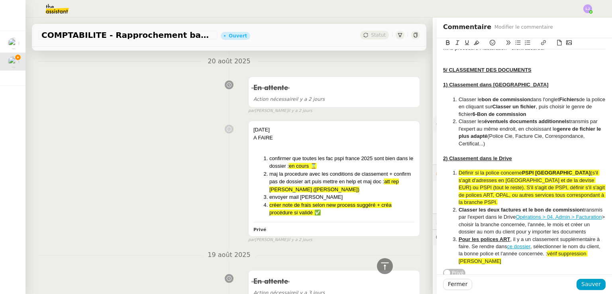
click at [564, 181] on span "(s'il s'agit d'adresses en [GEOGRAPHIC_DATA] et de la devise EUR) ou PSPI (tout…" at bounding box center [531, 187] width 147 height 35
click at [531, 201] on li "Définir si la police concerne PSPI France (s'il s'agit d'adresses en [GEOGRAPHI…" at bounding box center [528, 187] width 155 height 37
click at [573, 172] on li "Définir si la police concerne PSPI France (s'il s'agit d'adresses en [GEOGRAPHI…" at bounding box center [528, 187] width 155 height 37
click at [495, 180] on span "(s'il s'agit de polices dont les adresses en [GEOGRAPHIC_DATA] et de la devise …" at bounding box center [529, 180] width 143 height 21
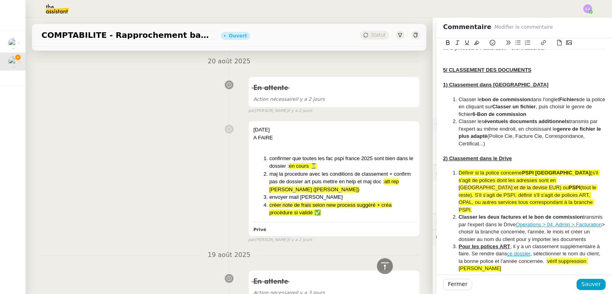
click at [539, 180] on span "(s'il s'agit de polices dont les adresses sont en [GEOGRAPHIC_DATA] et de la de…" at bounding box center [528, 180] width 141 height 21
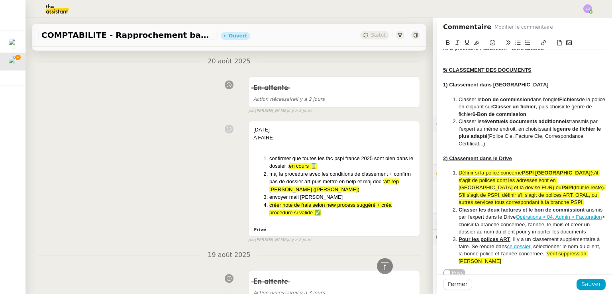
click at [558, 180] on span "(s'il s'agit de polices dont les adresses sont en [GEOGRAPHIC_DATA] et la devis…" at bounding box center [528, 180] width 141 height 21
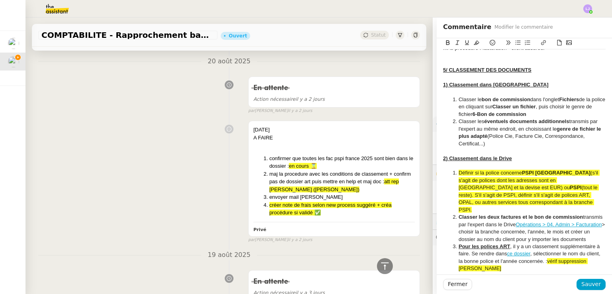
click at [537, 180] on span "(s'il s'agit de polices dont les adresses sont en [GEOGRAPHIC_DATA] et la devis…" at bounding box center [528, 180] width 141 height 21
click at [474, 193] on span "(tout le reste). S'il s'agit de PSPI, définir s'il s'agit de polices ART, OPAL,…" at bounding box center [531, 198] width 146 height 28
click at [488, 195] on span ", OPAL, ou autres services tous correspondant à la branche PSPI." at bounding box center [527, 202] width 138 height 21
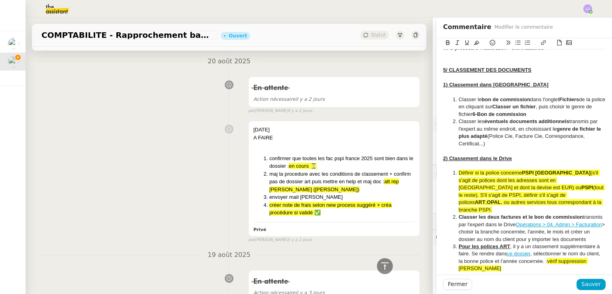
click at [483, 203] on span ", ou autres services tous correspondant à la branche PSPI." at bounding box center [530, 205] width 144 height 13
click at [545, 199] on span ", ou autres services tous correspondant à la branche" at bounding box center [530, 205] width 144 height 13
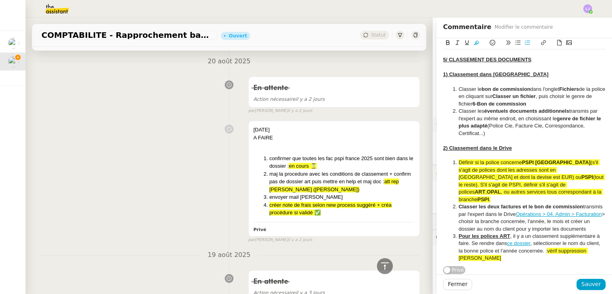
click at [507, 188] on li "Définir si la police concerne PSPI France (s'il s'agit de polices dont les adre…" at bounding box center [528, 181] width 155 height 44
click at [461, 182] on span "(tout le reste). S'il s'agit de PSPI, définir s'il s'agit de polices" at bounding box center [531, 184] width 146 height 21
click at [507, 186] on li "Définir si la police concerne PSPI France (s'il s'agit de polices dont les adre…" at bounding box center [528, 181] width 155 height 44
click at [468, 181] on span "(tout le reste). S'il s'agit de PSPI, définir s'il s'agit de polices" at bounding box center [531, 184] width 146 height 21
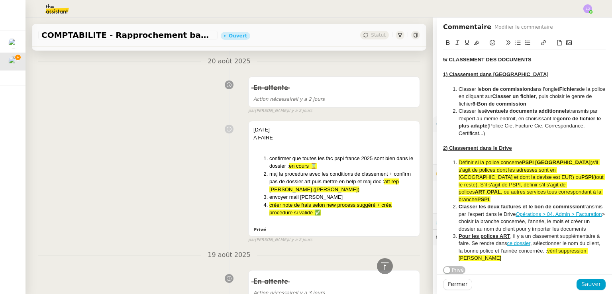
click at [467, 189] on span ", ou autres services tous correspondant à la branche" at bounding box center [530, 195] width 144 height 13
click at [515, 159] on span "Définir si la police concerne" at bounding box center [489, 162] width 63 height 6
click at [497, 174] on span "(s'il s'agit de polices dont les adresses sont en [GEOGRAPHIC_DATA] et dont la …" at bounding box center [530, 177] width 145 height 21
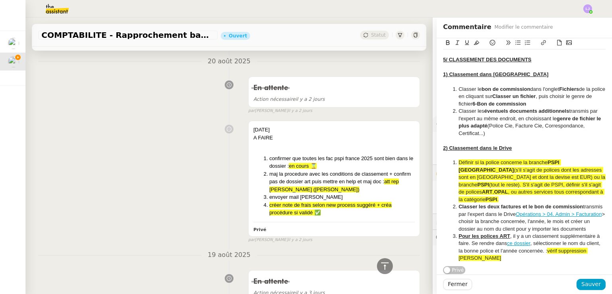
click at [578, 208] on li "Classer les deux factures et le bon de commission transmis par l'expert dans le…" at bounding box center [528, 217] width 155 height 29
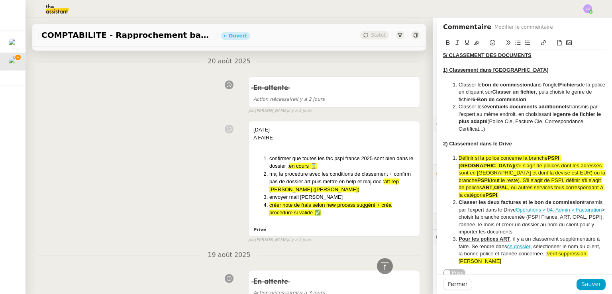
click at [583, 225] on li "Classer les deux factures et le bon de commission transmis par l'expert dans le…" at bounding box center [528, 217] width 155 height 37
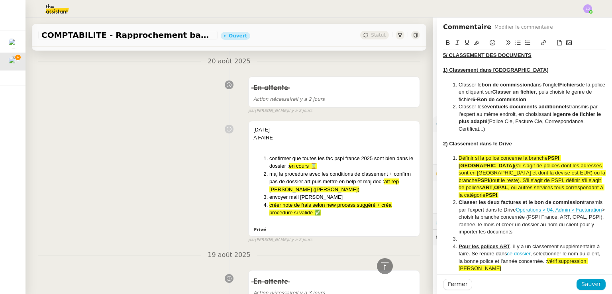
click at [490, 42] on icon at bounding box center [493, 43] width 6 height 6
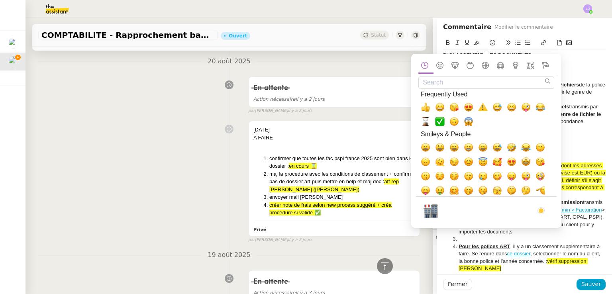
click at [490, 42] on icon at bounding box center [493, 43] width 6 height 6
click at [483, 107] on span "⚠️, warning" at bounding box center [483, 107] width 10 height 10
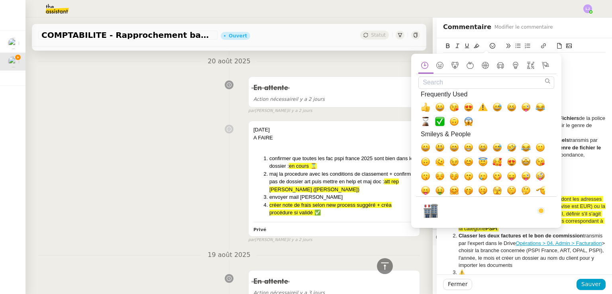
click at [500, 269] on li "⚠️" at bounding box center [528, 272] width 155 height 7
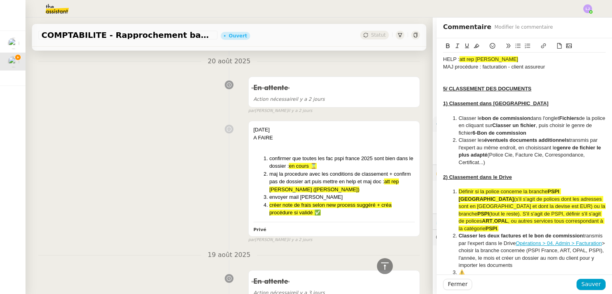
scroll to position [41, 0]
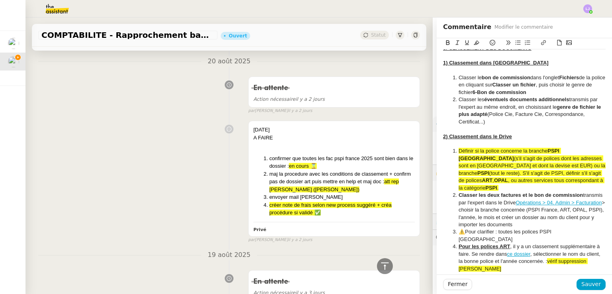
click at [500, 228] on li "⚠️Pour clarifier : toutes les polices PSPI [GEOGRAPHIC_DATA]" at bounding box center [528, 235] width 155 height 15
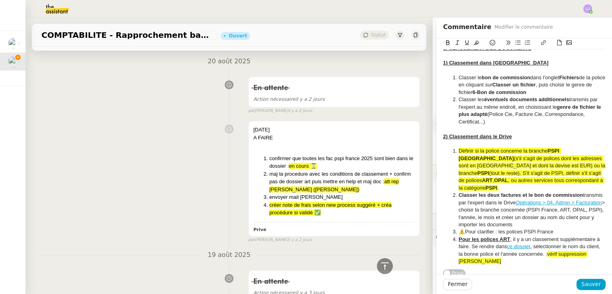
click at [552, 228] on li "⚠️Pour clarifier : les polices PSPI France" at bounding box center [528, 231] width 155 height 7
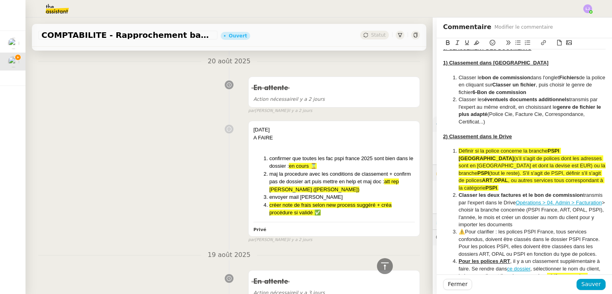
click at [502, 228] on li "⚠️Pour clarifier : les polices PSPI France, tous services confondus, doivent êt…" at bounding box center [528, 242] width 155 height 29
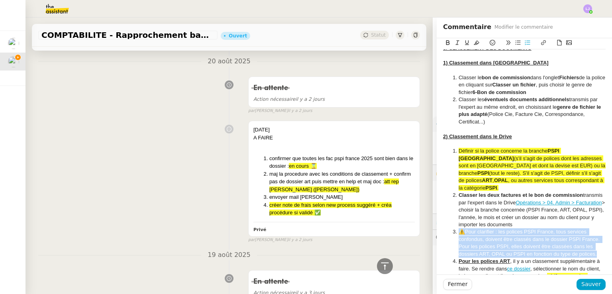
click at [502, 228] on li "⚠️Pour clarifier : les polices PSPI France, tous services confondus, doivent êt…" at bounding box center [528, 242] width 155 height 29
click at [489, 229] on em "⚠️Pour clarifier : les polices PSPI France, tous services confondus, doivent êt…" at bounding box center [529, 243] width 143 height 28
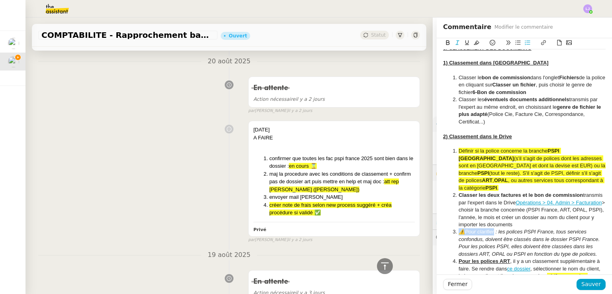
drag, startPoint x: 489, startPoint y: 224, endPoint x: 454, endPoint y: 222, distance: 35.1
click at [458, 229] on em "⚠️Pour clarifier : les polices PSPI France, tous services confondus, doivent êt…" at bounding box center [529, 243] width 143 height 28
drag, startPoint x: 593, startPoint y: 245, endPoint x: 447, endPoint y: 188, distance: 156.4
click at [447, 188] on ol "Définir si la police concerne la branche PSPI France (s'il s'agit de polices do…" at bounding box center [524, 217] width 163 height 140
click at [474, 43] on icon at bounding box center [477, 43] width 6 height 6
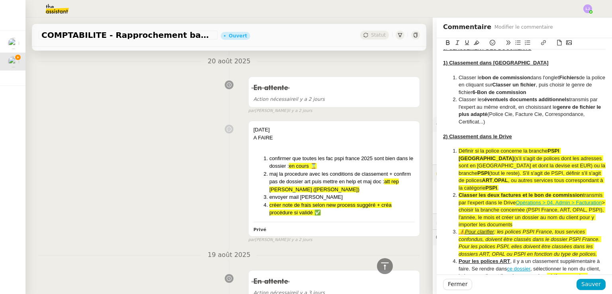
click at [497, 192] on li "Classer les deux factures et le bon de commission transmis par l'expert dans le…" at bounding box center [528, 210] width 155 height 37
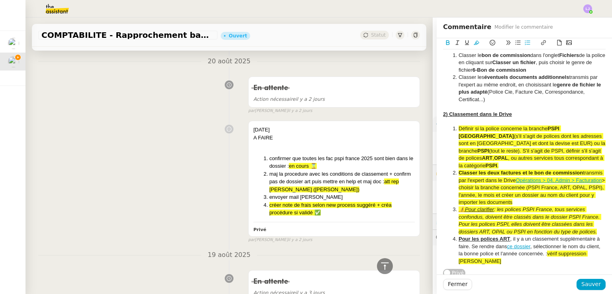
click at [550, 237] on li "Pour les polices ART , il y a un classement supplémentaire à faire. Se rendre d…" at bounding box center [528, 249] width 155 height 29
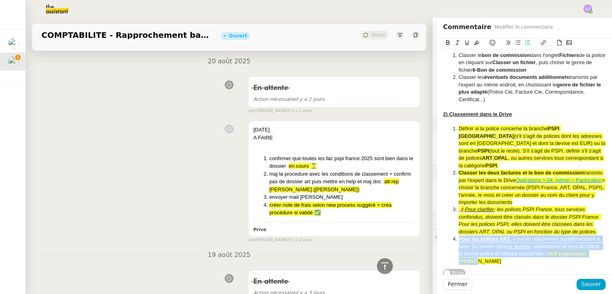
click at [550, 237] on li "Pour les polices ART , il y a un classement supplémentaire à faire. Se rendre d…" at bounding box center [528, 249] width 155 height 29
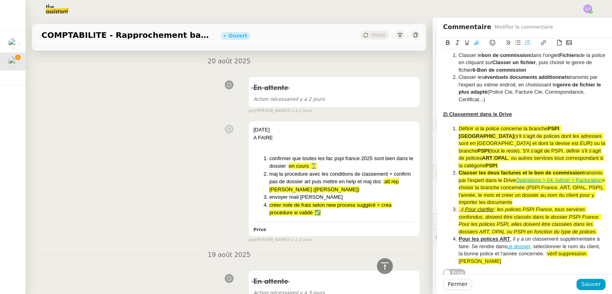
click at [518, 243] on link "ce dossier" at bounding box center [519, 246] width 24 height 6
click at [492, 236] on li "Pour les polices ART , il y a un classement supplémentaire à faire. Se rendre d…" at bounding box center [528, 249] width 155 height 29
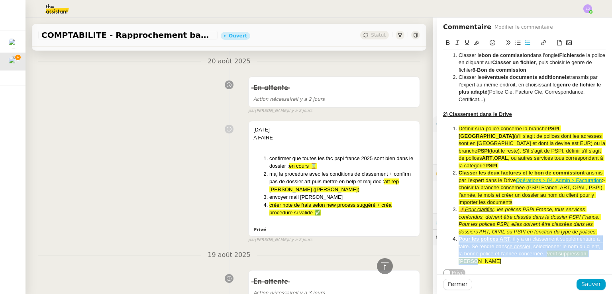
click at [492, 236] on li "Pour les polices ART , il y a un classement supplémentaire à faire. Se rendre d…" at bounding box center [528, 249] width 155 height 29
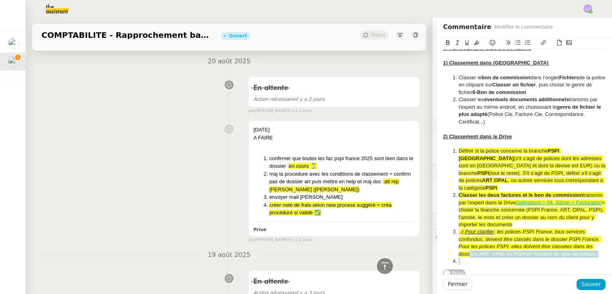
drag, startPoint x: 460, startPoint y: 245, endPoint x: 466, endPoint y: 268, distance: 24.3
click at [466, 268] on div "HELP : att rep [PERSON_NAME] procédure : facturation - client assureur 5/ CLASS…" at bounding box center [524, 138] width 163 height 280
click at [469, 228] on li "⚠️Pour clarifier : les polices PSPI France, tous services confondus, doivent êt…" at bounding box center [528, 242] width 155 height 29
click at [594, 281] on span "Sauver" at bounding box center [591, 284] width 20 height 9
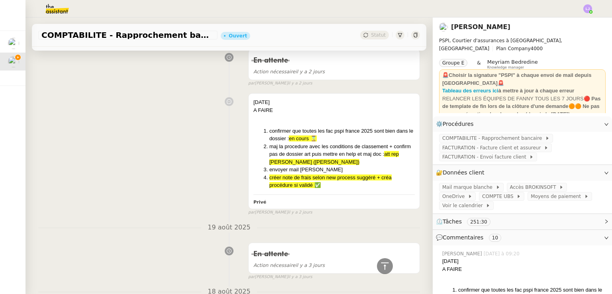
scroll to position [258, 0]
click at [218, 213] on div "[DATE] A FAIRE confirmer que toutes les fac pspi france 2025 sont bien dans le …" at bounding box center [229, 153] width 382 height 126
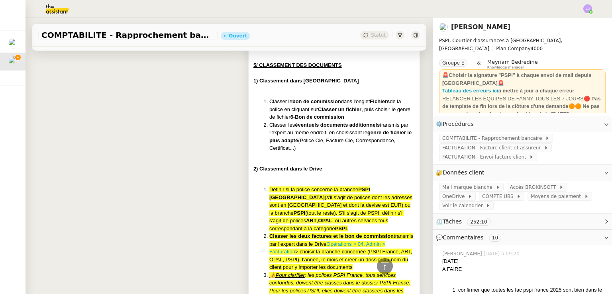
scroll to position [3057, 0]
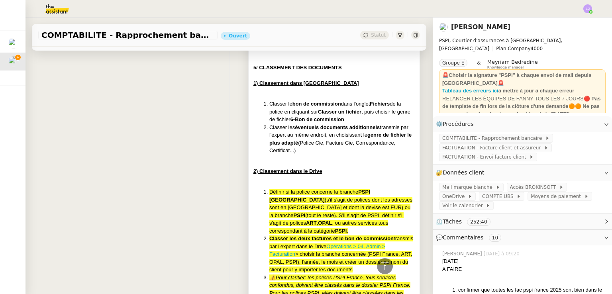
click at [280, 174] on u "2) Classement dans le Drive" at bounding box center [287, 171] width 69 height 6
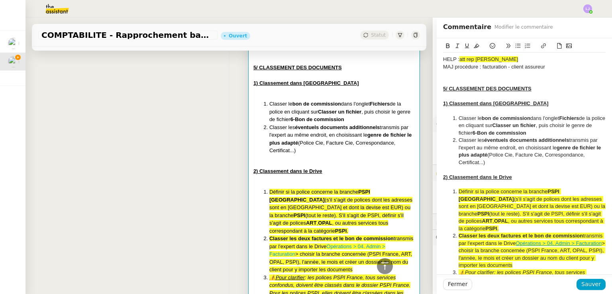
scroll to position [41, 0]
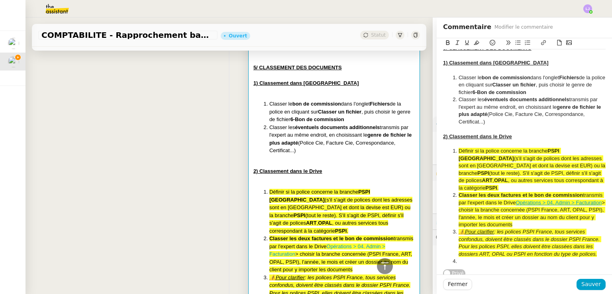
drag, startPoint x: 456, startPoint y: 141, endPoint x: 609, endPoint y: 249, distance: 187.5
click at [609, 249] on nz-layout "COMPTABILITE - Rapprochement bancaire - [DATE] Ouvert Statut Client [PERSON_NAM…" at bounding box center [318, 156] width 586 height 276
copy div "Définir si la police concerne la branche PSPI France (s'il s'agit de polices do…"
click at [448, 286] on span "Fermer" at bounding box center [458, 284] width 20 height 9
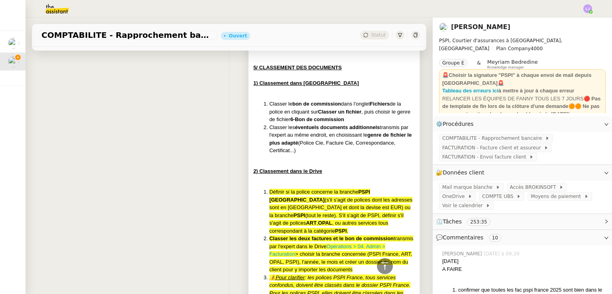
click at [358, 183] on div at bounding box center [333, 179] width 161 height 8
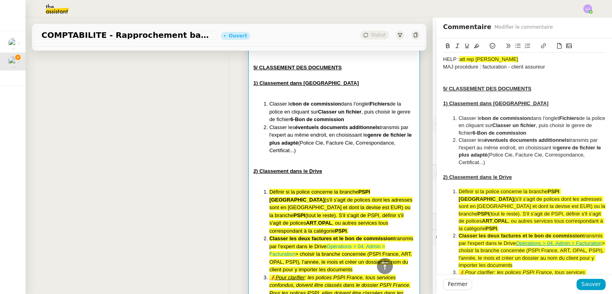
click at [500, 151] on li "Classer les éventuels documents additionnels transmis par l'expert au même endr…" at bounding box center [528, 151] width 155 height 29
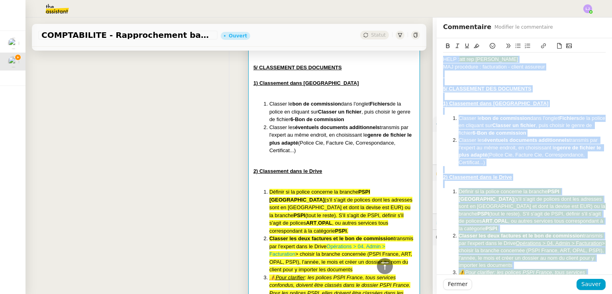
copy div "LORE : ips dol sitame CON adipiscin : elitseddoei - tempor incididu 0/ UTLABORE…"
click at [500, 151] on li "Classer les éventuels documents additionnels transmis par l'expert au même endr…" at bounding box center [528, 151] width 155 height 29
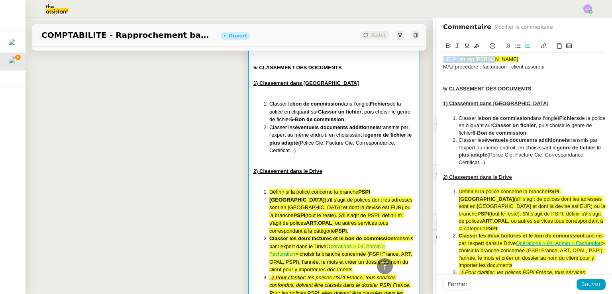
drag, startPoint x: 496, startPoint y: 58, endPoint x: 427, endPoint y: 59, distance: 69.7
click at [427, 59] on app-ticket "COMPTABILITE - Rapprochement bancaire - [DATE] Ouvert Statut Client [PERSON_NAM…" at bounding box center [318, 156] width 586 height 276
click at [583, 283] on span "Sauver" at bounding box center [591, 284] width 20 height 9
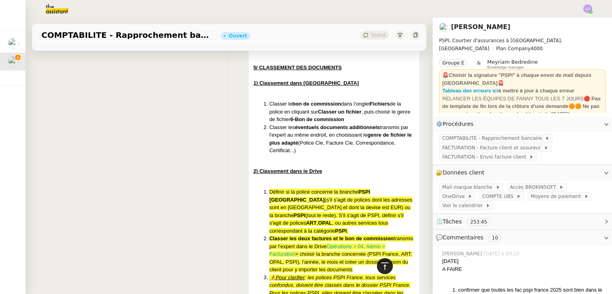
click at [380, 265] on icon at bounding box center [385, 266] width 10 height 10
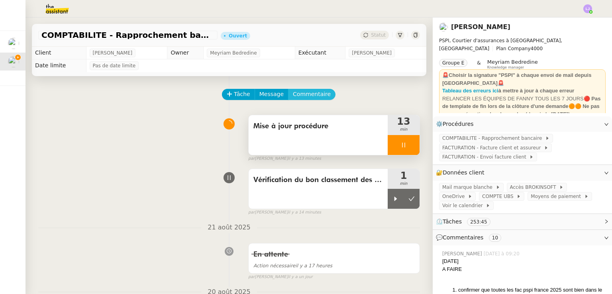
click at [301, 95] on span "Commentaire" at bounding box center [312, 94] width 38 height 9
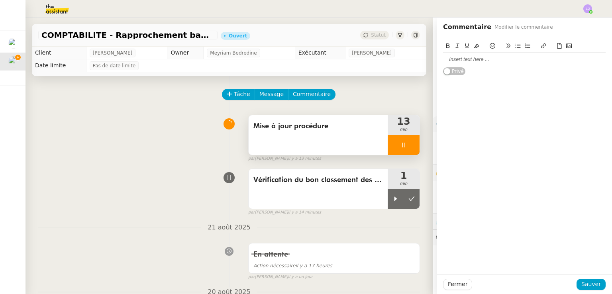
click at [456, 56] on div at bounding box center [524, 59] width 163 height 7
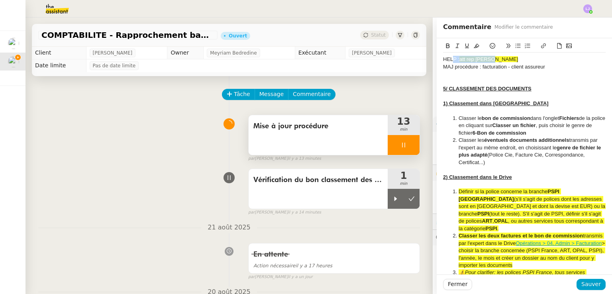
drag, startPoint x: 496, startPoint y: 61, endPoint x: 448, endPoint y: 59, distance: 47.8
click at [448, 59] on div "HELP : att rep [PERSON_NAME]" at bounding box center [524, 59] width 163 height 7
click at [588, 284] on span "Sauver" at bounding box center [591, 284] width 20 height 9
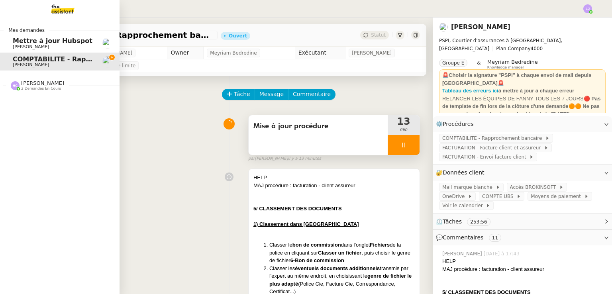
click at [39, 82] on span "[PERSON_NAME]" at bounding box center [42, 83] width 43 height 6
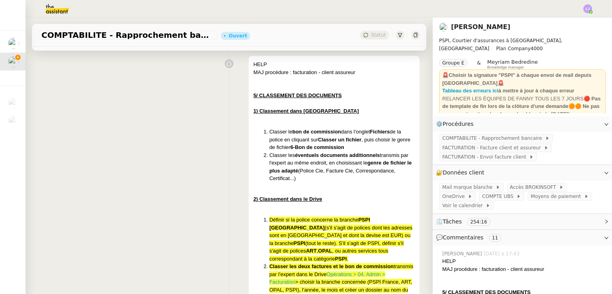
scroll to position [103, 0]
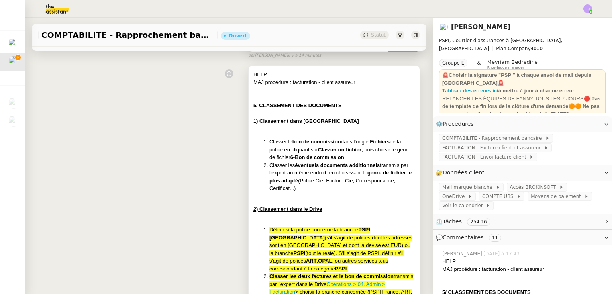
drag, startPoint x: 166, startPoint y: 254, endPoint x: 310, endPoint y: 163, distance: 170.7
click at [310, 163] on strong "éventuels documents additionnels" at bounding box center [337, 165] width 85 height 6
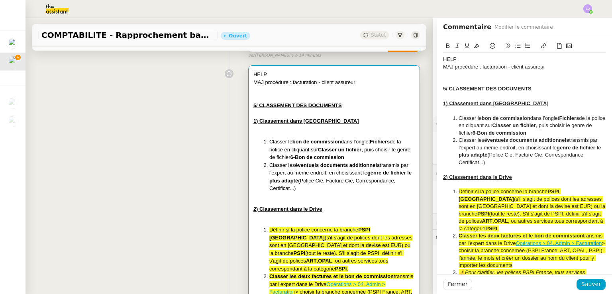
click at [549, 65] on div "MAJ procédure : facturation - client assureur" at bounding box center [524, 66] width 163 height 7
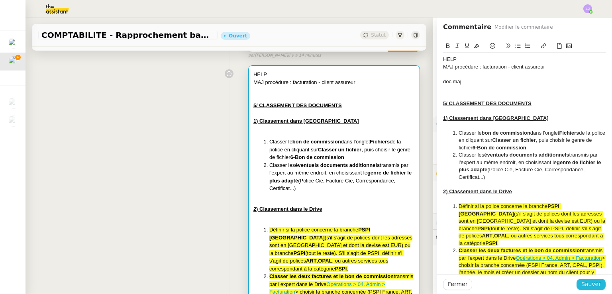
click at [582, 283] on span "Sauver" at bounding box center [591, 284] width 20 height 9
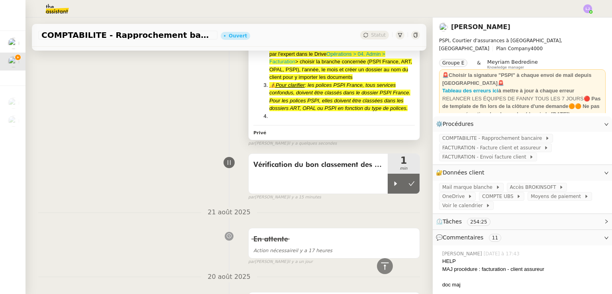
scroll to position [349, 0]
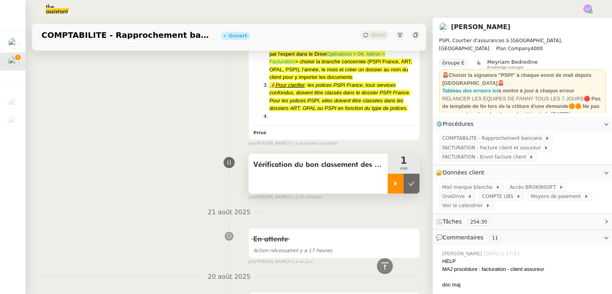
click at [389, 191] on div at bounding box center [396, 184] width 16 height 20
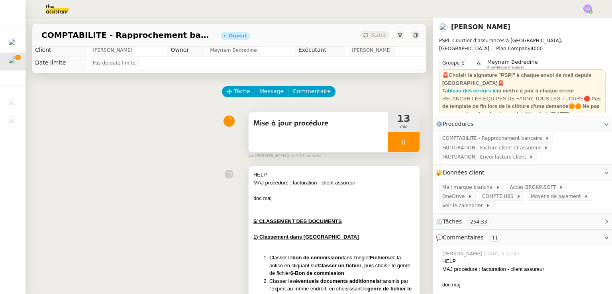
scroll to position [0, 0]
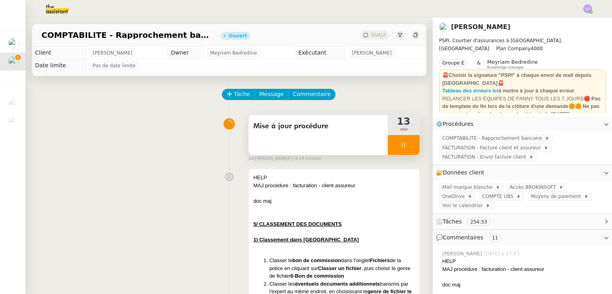
click at [403, 140] on div at bounding box center [404, 145] width 32 height 20
click at [404, 140] on button at bounding box center [412, 145] width 16 height 20
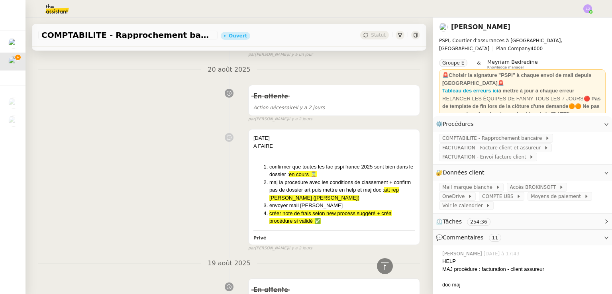
scroll to position [556, 0]
click at [366, 178] on li "confirmer que toutes les fac pspi france 2025 sont bien dans le dossier : en co…" at bounding box center [341, 171] width 145 height 16
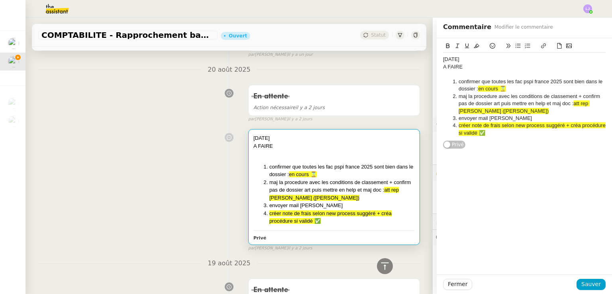
click at [479, 100] on li "maj la procedure avec les conditions de classement + confirm pas de dossier art…" at bounding box center [528, 104] width 155 height 22
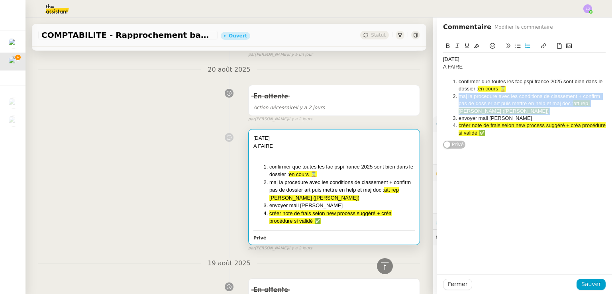
click at [479, 100] on li "maj la procedure avec les conditions de classement + confirm pas de dossier art…" at bounding box center [528, 104] width 155 height 22
click at [474, 45] on icon at bounding box center [477, 46] width 6 height 6
click at [568, 107] on li "maj la procedure avec les conditions de classement + confirm pas de dossier art…" at bounding box center [528, 104] width 155 height 22
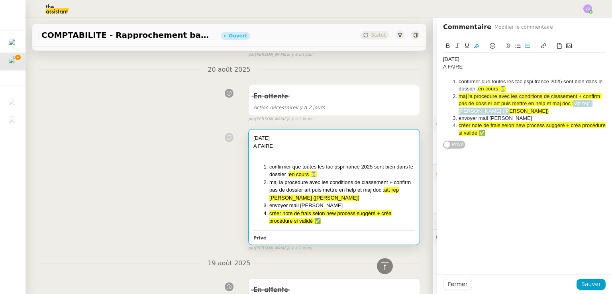
drag, startPoint x: 582, startPoint y: 110, endPoint x: 567, endPoint y: 104, distance: 15.9
click at [567, 104] on li "maj la procedure avec les conditions de classement + confirm pas de dossier art…" at bounding box center [528, 104] width 155 height 22
drag, startPoint x: 486, startPoint y: 134, endPoint x: 475, endPoint y: 135, distance: 10.4
click at [475, 135] on li "créer note de frais selon new process suggéré + créa procédure si validé ✅" at bounding box center [528, 129] width 155 height 15
copy span "✅"
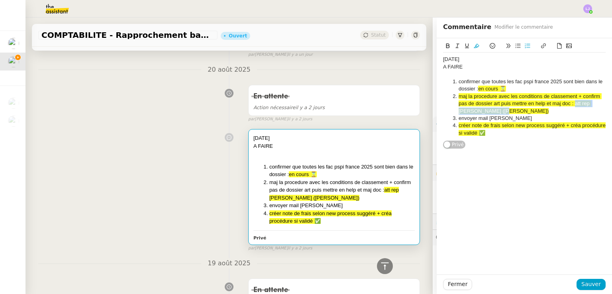
drag, startPoint x: 546, startPoint y: 110, endPoint x: 570, endPoint y: 104, distance: 24.0
click at [570, 104] on li "maj la procedure avec les conditions de classement + confirm pas de dossier art…" at bounding box center [528, 104] width 155 height 22
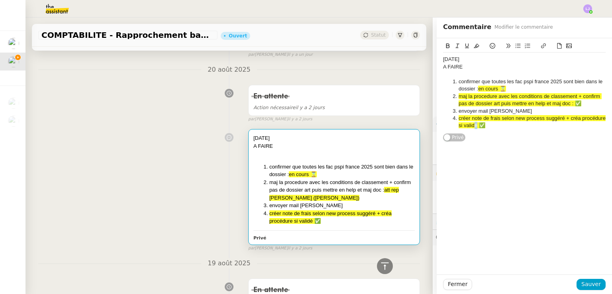
drag, startPoint x: 471, startPoint y: 126, endPoint x: 467, endPoint y: 126, distance: 4.4
click at [467, 126] on span "créer note de frais selon new process suggéré + créa procédure si validé ✅" at bounding box center [532, 121] width 149 height 13
click at [473, 126] on span "créer note de frais selon new process suggéré + créa procédure si validé ✅" at bounding box center [532, 121] width 149 height 13
click at [583, 286] on span "Sauver" at bounding box center [591, 284] width 20 height 9
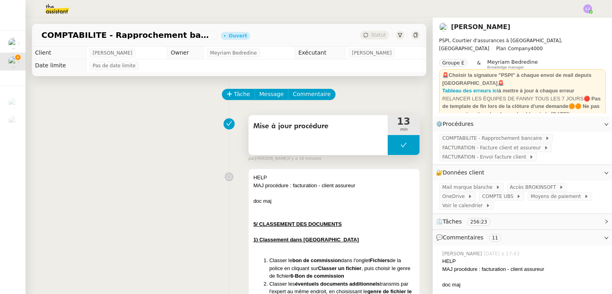
click at [388, 147] on button at bounding box center [404, 145] width 32 height 20
click at [392, 147] on icon at bounding box center [395, 145] width 6 height 6
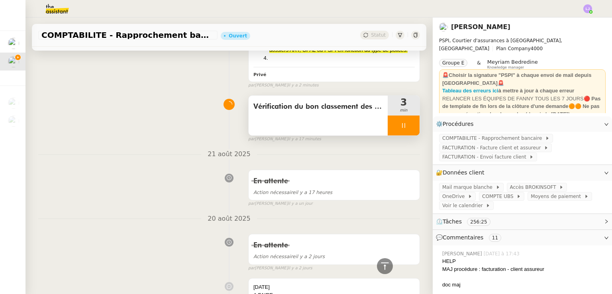
scroll to position [404, 0]
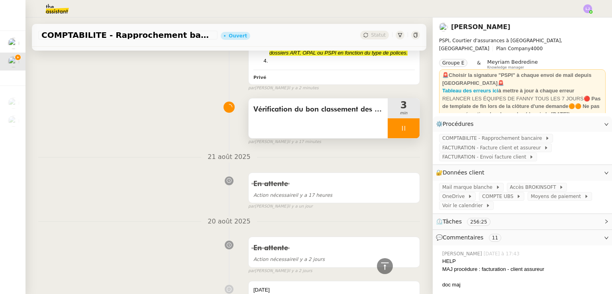
click at [390, 134] on div at bounding box center [404, 128] width 32 height 20
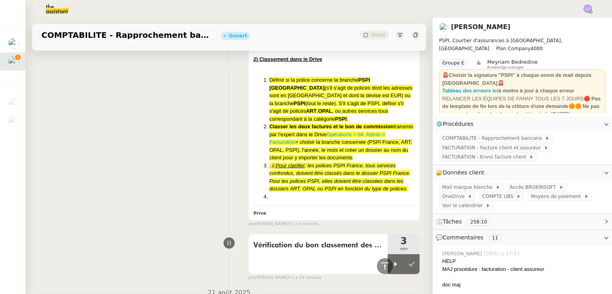
scroll to position [267, 0]
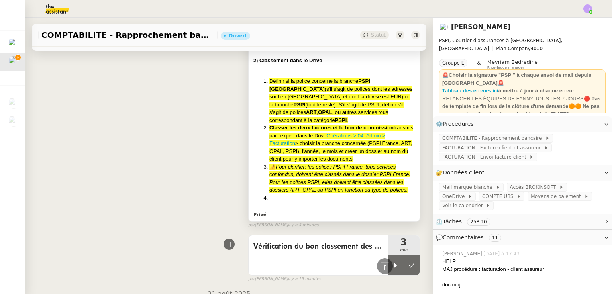
click at [353, 165] on em "⚠️Pour clarifier : les polices PSPI France, tous services confondus, doivent êt…" at bounding box center [339, 178] width 141 height 29
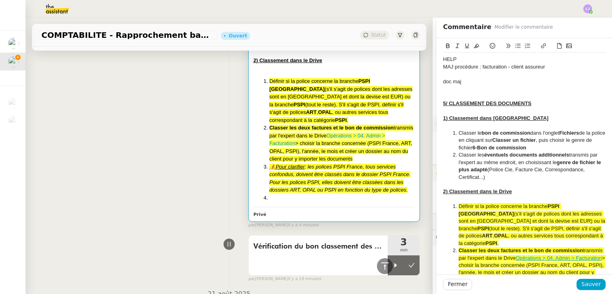
click at [475, 86] on div at bounding box center [524, 88] width 163 height 7
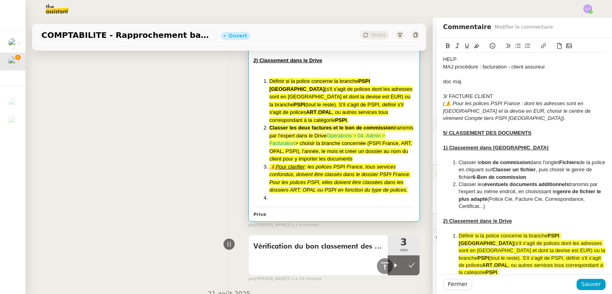
click at [486, 94] on div "3/ FACTURE CLIENT" at bounding box center [524, 96] width 163 height 7
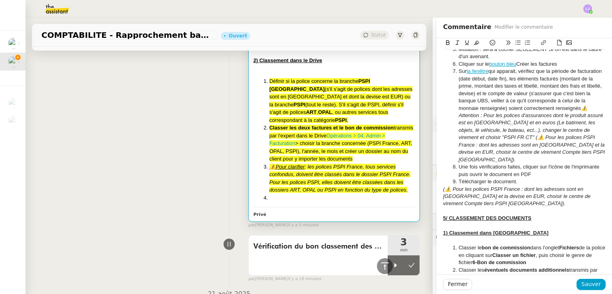
scroll to position [153, 0]
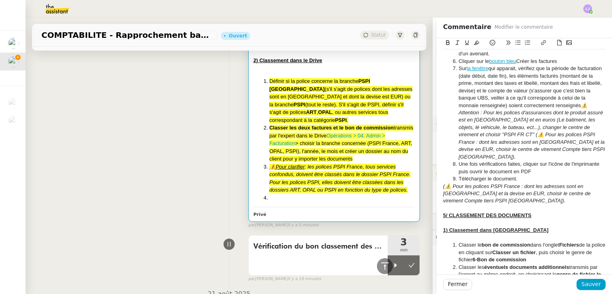
click at [480, 194] on em "(⚠️ Pour les polices PSPI France : dont les adresses sont en [GEOGRAPHIC_DATA] …" at bounding box center [517, 193] width 149 height 21
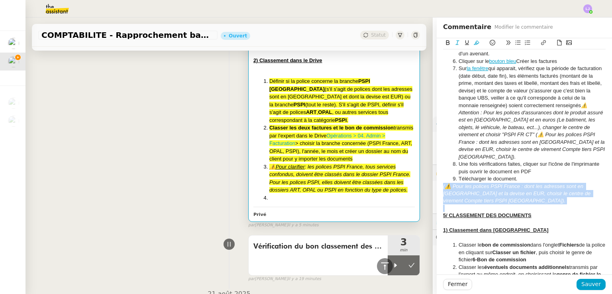
click at [480, 194] on em "(⚠️ Pour les polices PSPI France : dont les adresses sont en [GEOGRAPHIC_DATA] …" at bounding box center [517, 193] width 149 height 21
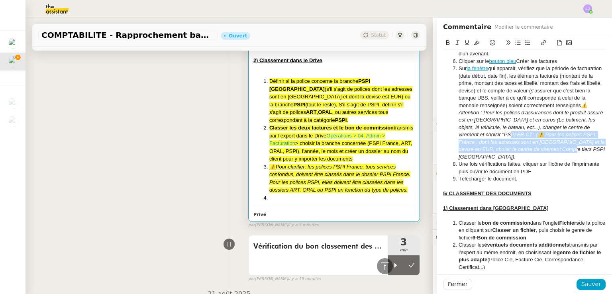
drag, startPoint x: 535, startPoint y: 156, endPoint x: 530, endPoint y: 133, distance: 22.9
click at [530, 133] on li "Sur la fenêtre qui apparait, vérifiez que la période de facturation (date début…" at bounding box center [528, 113] width 155 height 96
drag, startPoint x: 470, startPoint y: 45, endPoint x: 470, endPoint y: 40, distance: 4.8
click at [472, 40] on button at bounding box center [477, 42] width 10 height 9
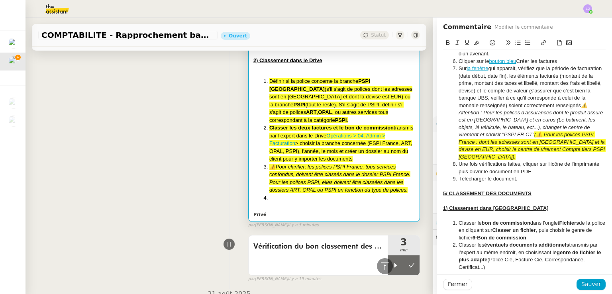
click at [521, 165] on span "Une fois vérifications faites, cliquer sur l'icône de l'imprimante puis ouvrir …" at bounding box center [529, 167] width 142 height 13
click at [582, 161] on span "Une fois vérifications faites, cliquer sur l'icône de l'imprimante puis ouvrir …" at bounding box center [529, 167] width 142 height 13
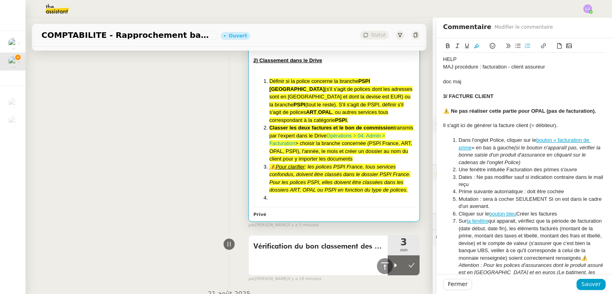
click at [472, 98] on strong "3/ FACTURE CLIENT" at bounding box center [468, 96] width 50 height 6
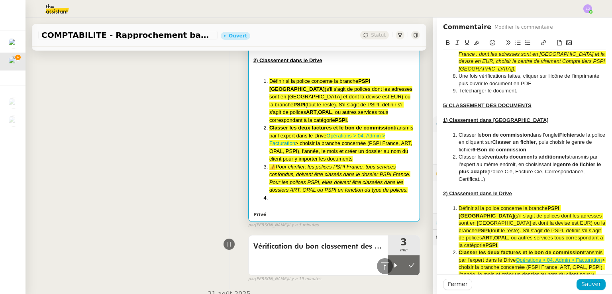
scroll to position [240, 0]
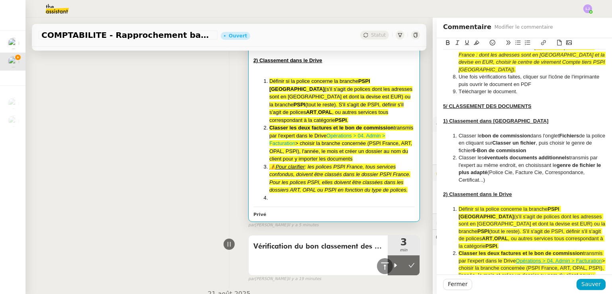
click at [514, 92] on li "Télécharger le document." at bounding box center [528, 91] width 155 height 7
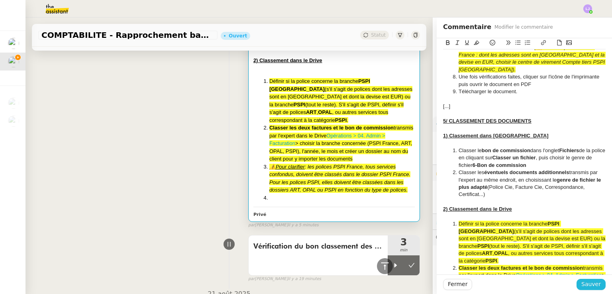
click at [589, 284] on span "Sauver" at bounding box center [591, 284] width 20 height 9
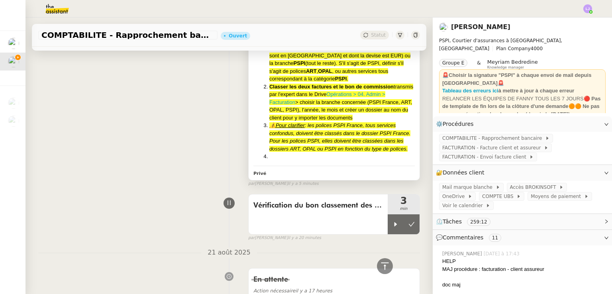
scroll to position [591, 0]
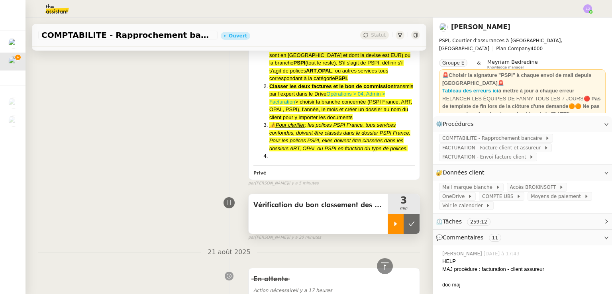
click at [388, 234] on div at bounding box center [396, 224] width 16 height 20
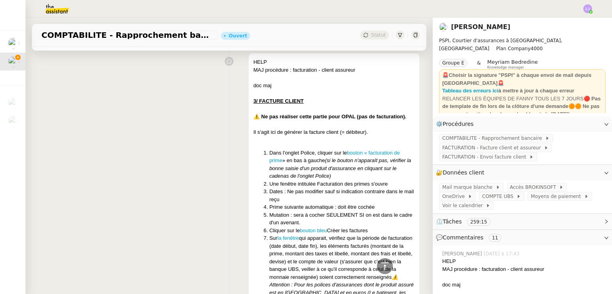
scroll to position [0, 0]
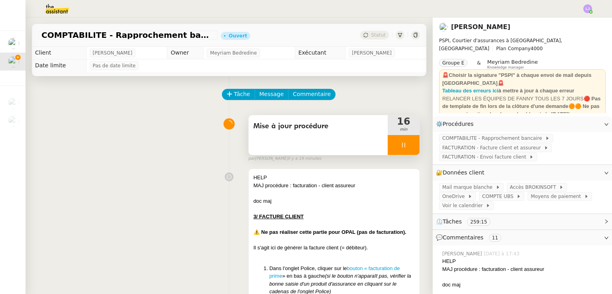
click at [397, 152] on div at bounding box center [404, 145] width 32 height 20
click at [404, 152] on button at bounding box center [412, 145] width 16 height 20
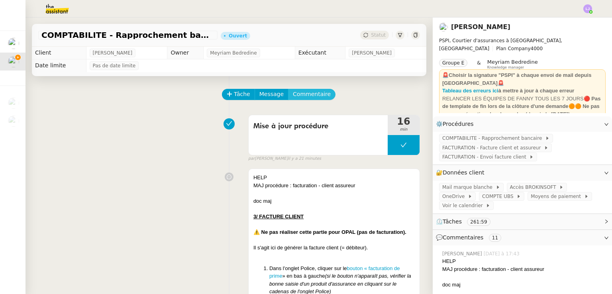
click at [303, 95] on span "Commentaire" at bounding box center [312, 94] width 38 height 9
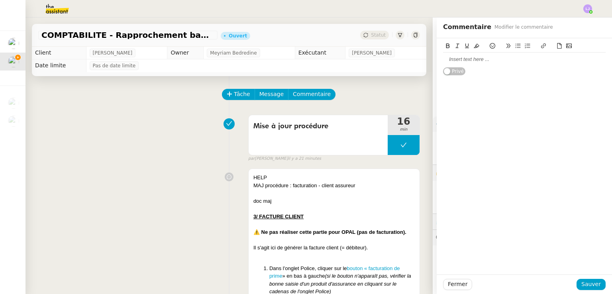
click at [470, 63] on div at bounding box center [524, 60] width 163 height 14
click at [592, 283] on span "Sauver" at bounding box center [591, 284] width 20 height 9
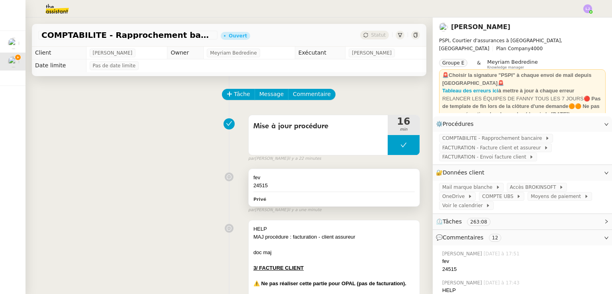
click at [292, 188] on div "24515" at bounding box center [333, 186] width 161 height 8
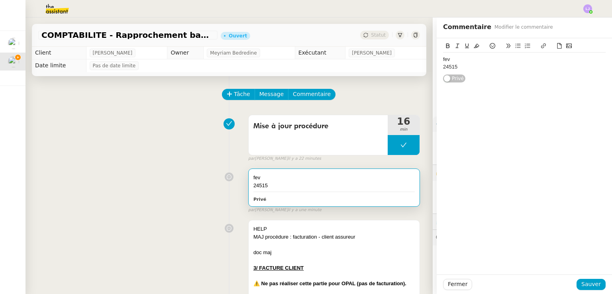
click at [533, 66] on div "24515" at bounding box center [524, 66] width 163 height 7
click at [581, 280] on span "Sauver" at bounding box center [591, 284] width 20 height 9
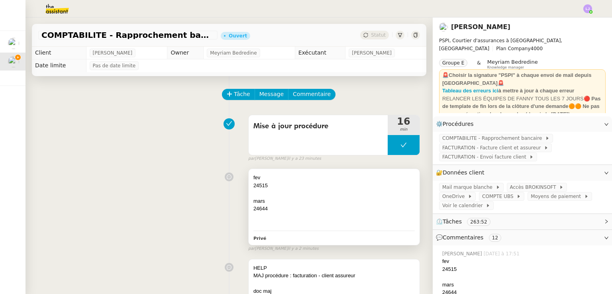
click at [325, 221] on div at bounding box center [333, 217] width 161 height 8
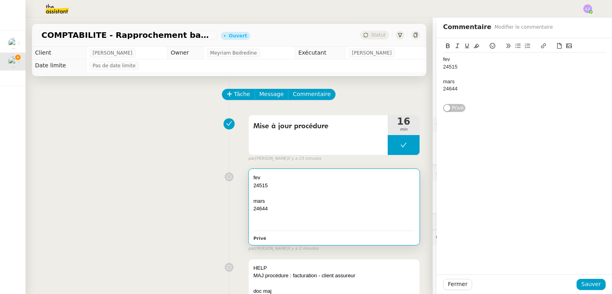
click at [483, 101] on div "fev 24515 mars 24644" at bounding box center [524, 78] width 163 height 51
click at [587, 280] on span "Sauver" at bounding box center [591, 284] width 20 height 9
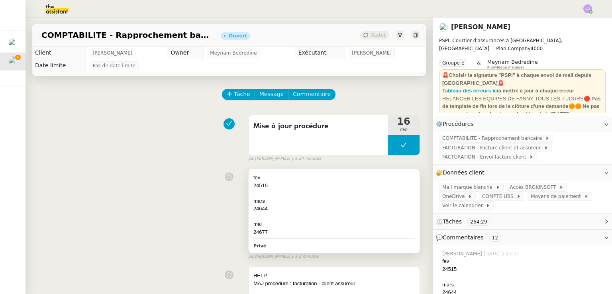
click at [306, 190] on div "24515" at bounding box center [333, 186] width 161 height 8
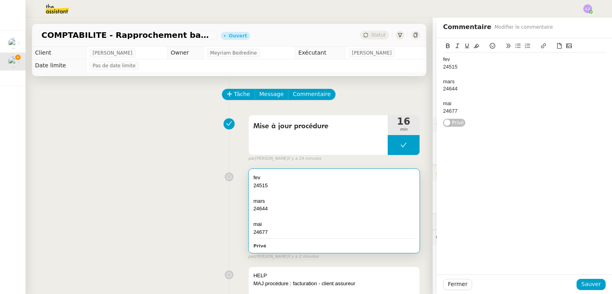
click at [516, 106] on div "mai" at bounding box center [524, 103] width 163 height 7
click at [586, 283] on span "Sauver" at bounding box center [591, 284] width 20 height 9
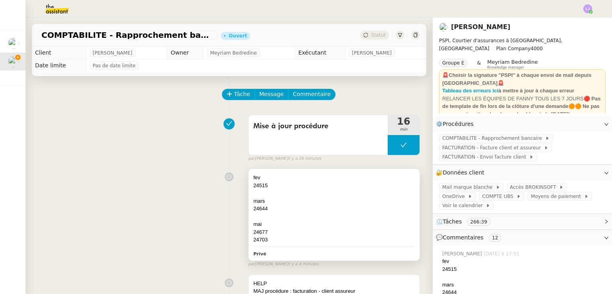
click at [303, 238] on div "24703" at bounding box center [333, 240] width 161 height 8
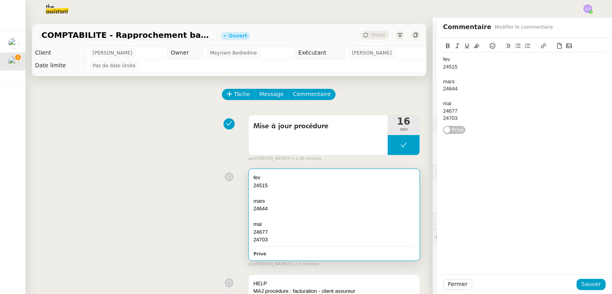
click at [470, 119] on div "24703" at bounding box center [524, 118] width 163 height 7
click at [588, 282] on span "Sauver" at bounding box center [591, 284] width 20 height 9
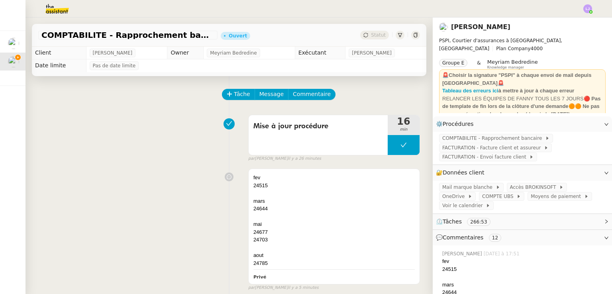
click at [135, 230] on div "fev 24515 mars 24644 mai 24677 24703 aout 24785 Privé false par [PERSON_NAME] i…" at bounding box center [229, 228] width 382 height 126
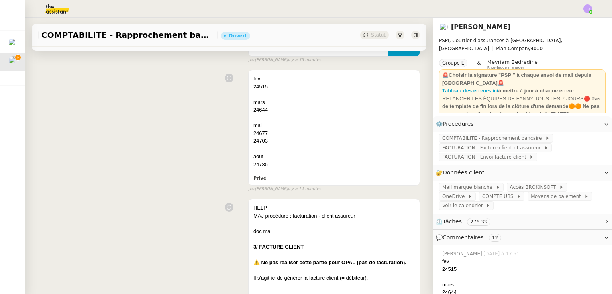
scroll to position [66, 0]
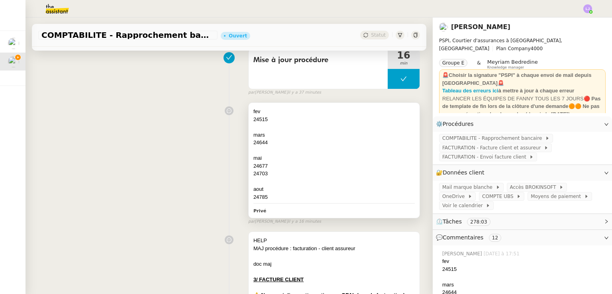
click at [316, 180] on div at bounding box center [333, 182] width 161 height 8
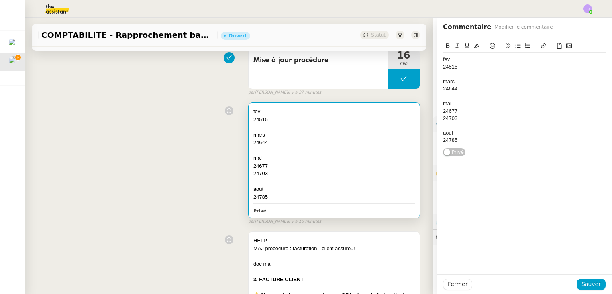
click at [451, 67] on div "24515" at bounding box center [524, 66] width 163 height 7
click at [457, 280] on span "Fermer" at bounding box center [458, 284] width 20 height 9
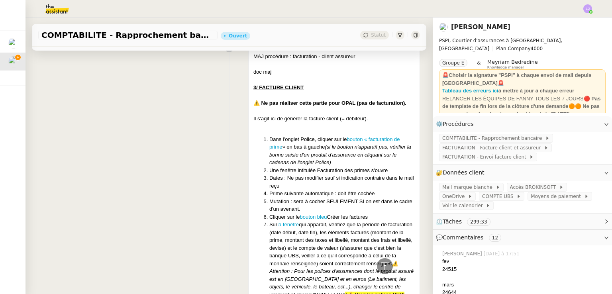
scroll to position [51, 0]
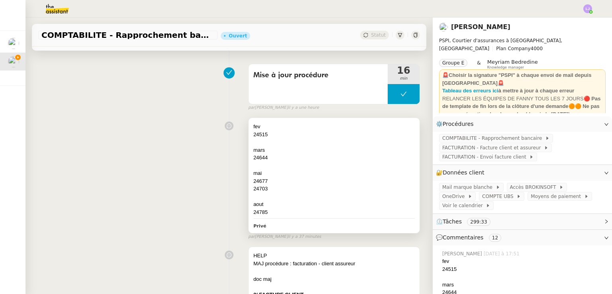
click at [316, 145] on div at bounding box center [333, 142] width 161 height 8
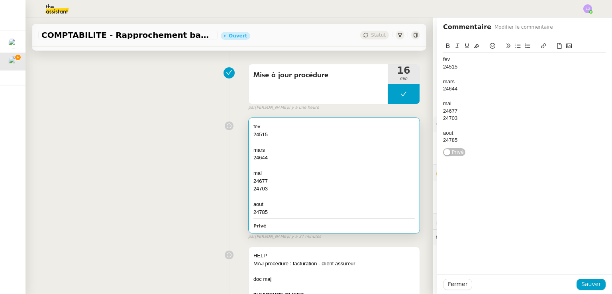
click at [515, 102] on div "mai" at bounding box center [524, 103] width 163 height 7
click at [581, 280] on span "Sauver" at bounding box center [591, 284] width 20 height 9
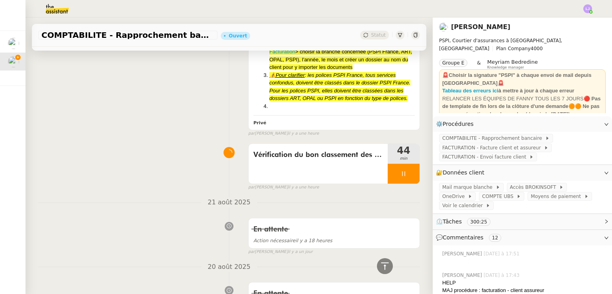
scroll to position [876, 0]
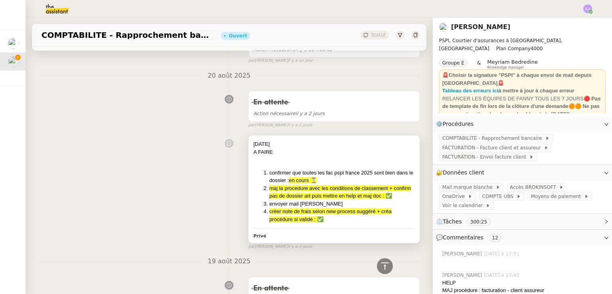
click at [362, 172] on div "[DATE] A FAIRE confirmer que toutes les fac pspi france 2025 sont bien dans le …" at bounding box center [333, 181] width 161 height 83
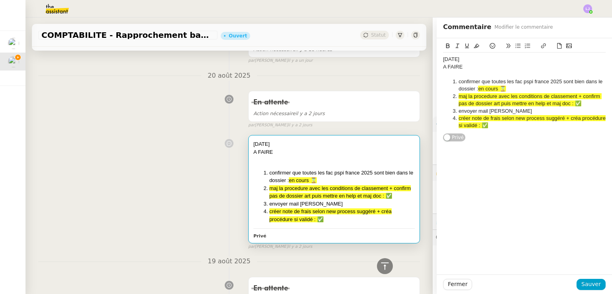
click at [464, 86] on li "confirmer que toutes les fac pspi france 2025 sont bien dans le dossier : en co…" at bounding box center [528, 85] width 155 height 15
click at [474, 48] on icon at bounding box center [477, 46] width 6 height 4
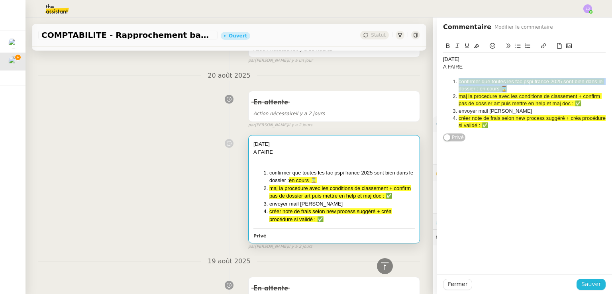
click at [585, 281] on span "Sauver" at bounding box center [591, 284] width 20 height 9
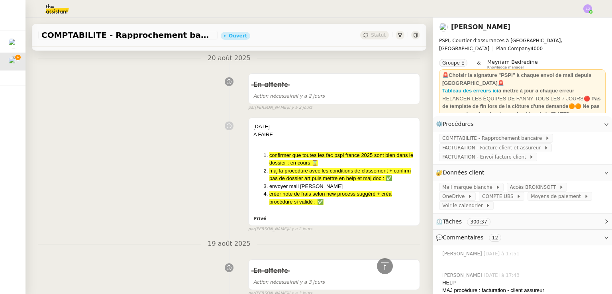
scroll to position [828, 0]
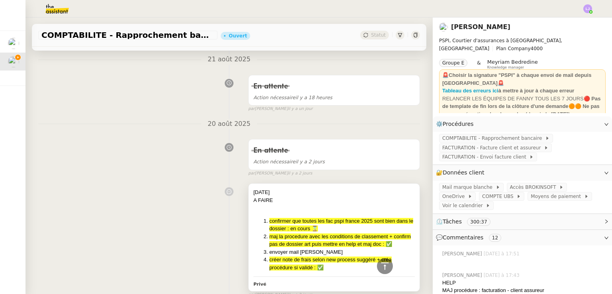
click at [328, 233] on li "confirmer que toutes les fac pspi france 2025 sont bien dans le dossier : en co…" at bounding box center [341, 225] width 145 height 16
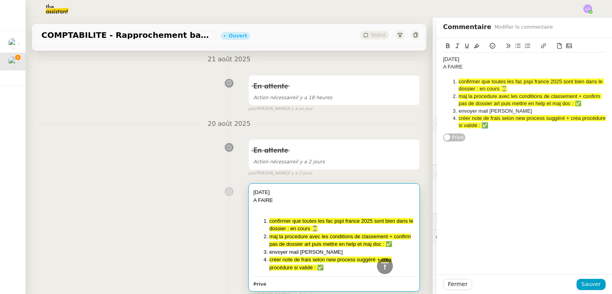
drag, startPoint x: 496, startPoint y: 124, endPoint x: 476, endPoint y: 123, distance: 19.1
click at [476, 123] on li "créer note de frais selon new process suggéré + créa procédure si validé : ✅" at bounding box center [528, 122] width 155 height 15
copy span "✅"
click at [502, 88] on li "confirmer que toutes les fac pspi france 2025 sont bien dans le dossier : en co…" at bounding box center [528, 85] width 155 height 15
click at [590, 286] on span "Sauver" at bounding box center [591, 284] width 20 height 9
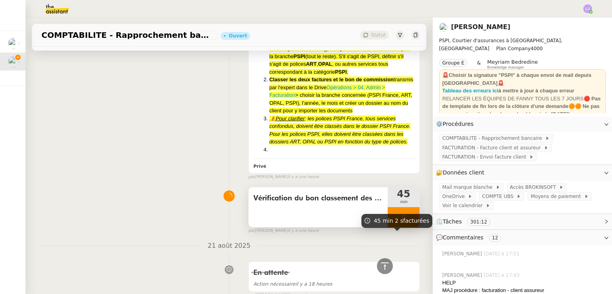
scroll to position [642, 0]
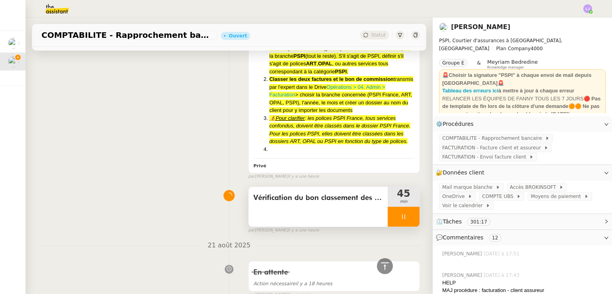
click at [405, 223] on div at bounding box center [404, 217] width 32 height 20
click at [405, 223] on button at bounding box center [412, 217] width 16 height 20
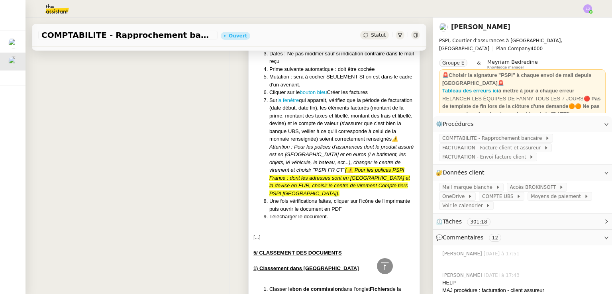
scroll to position [0, 0]
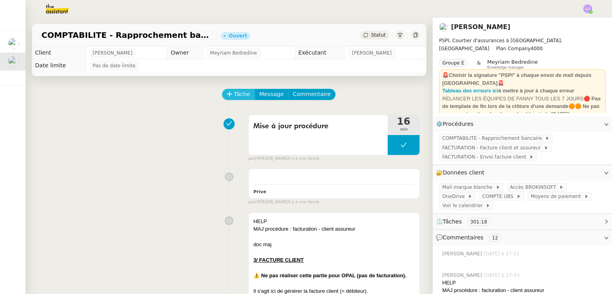
click at [234, 95] on span "Tâche" at bounding box center [242, 94] width 16 height 9
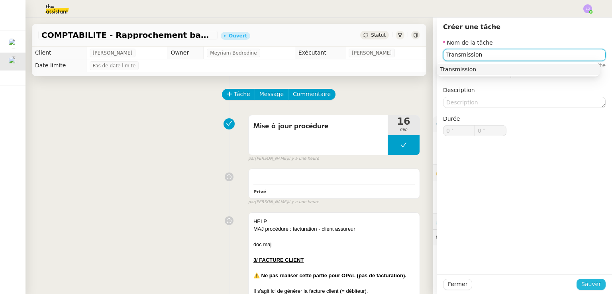
type input "Transmission"
click at [581, 280] on span "Sauver" at bounding box center [591, 284] width 20 height 9
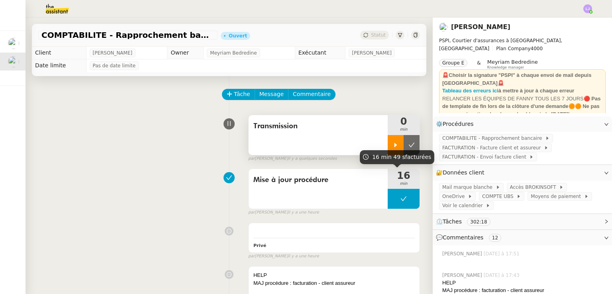
click at [394, 147] on icon at bounding box center [395, 145] width 3 height 4
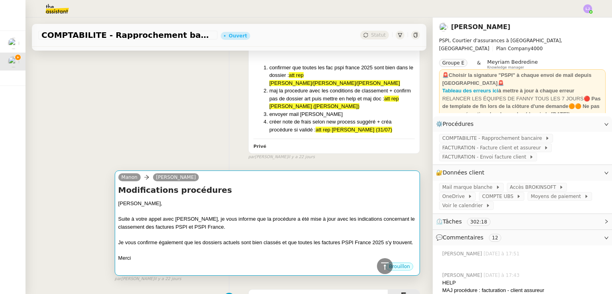
click at [283, 208] on div "[PERSON_NAME]," at bounding box center [267, 204] width 298 height 8
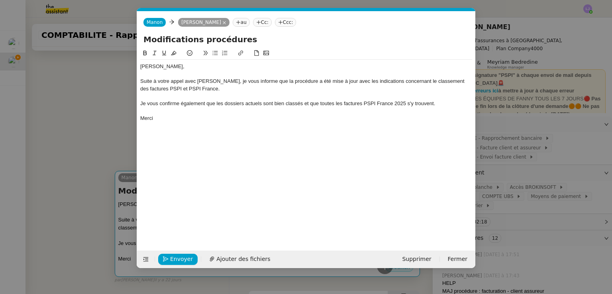
scroll to position [3395, 0]
click at [214, 80] on div "Suite à votre appel avec [PERSON_NAME], je vous informe que la procédure a été …" at bounding box center [306, 85] width 332 height 15
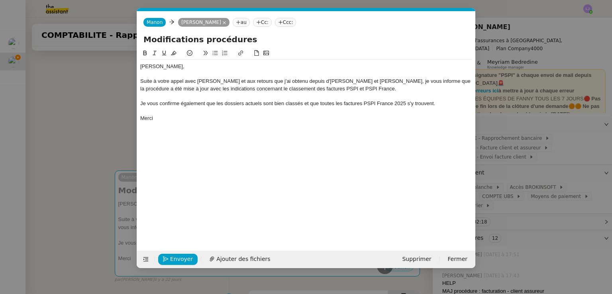
click at [292, 82] on div "Suite à votre appel avec Marie et aux retours que j'ai obtenu depuis d'Aubin et…" at bounding box center [306, 85] width 332 height 15
click at [318, 82] on div "Suite à votre appel avec Marie et aux retours que j'ai obtenu d'Aubin et Sophie…" at bounding box center [306, 85] width 332 height 15
click at [185, 257] on span "Envoyer" at bounding box center [181, 259] width 23 height 9
click at [185, 257] on span "Confirmer l'envoi" at bounding box center [194, 259] width 48 height 9
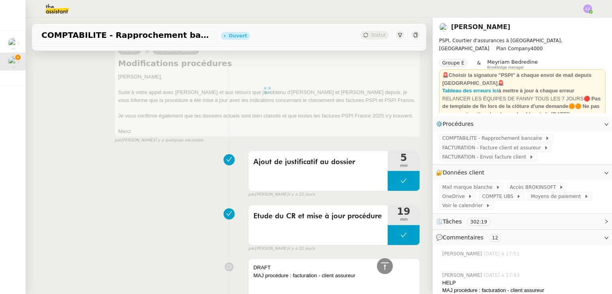
scroll to position [3519, 0]
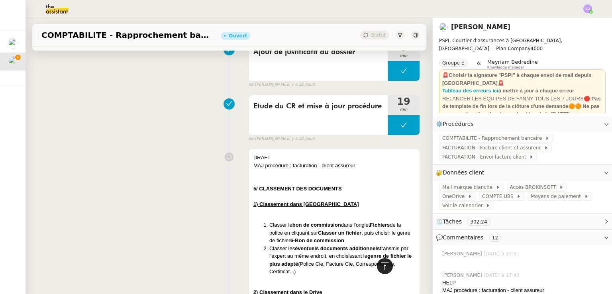
click at [380, 266] on icon at bounding box center [385, 266] width 10 height 10
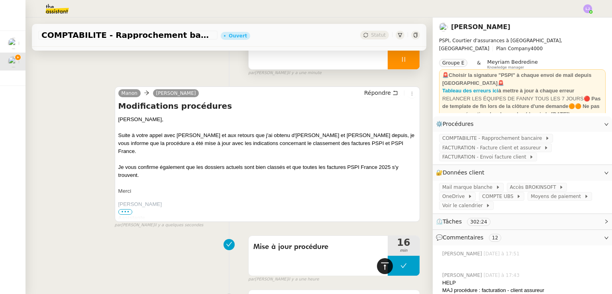
scroll to position [0, 0]
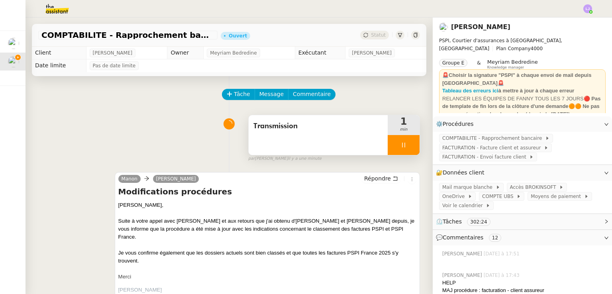
click at [400, 144] on div at bounding box center [404, 145] width 32 height 20
click at [408, 144] on icon at bounding box center [411, 145] width 6 height 6
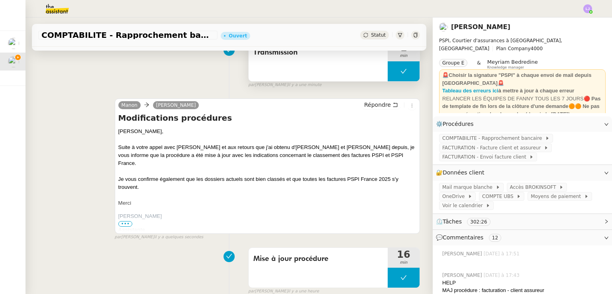
scroll to position [107, 0]
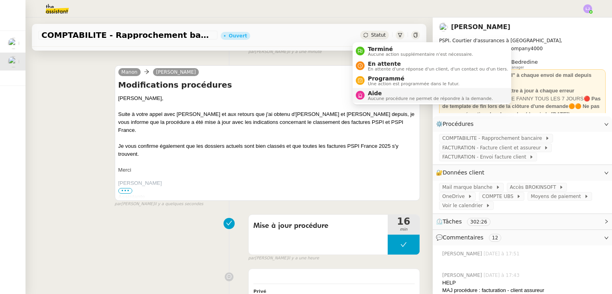
click at [388, 94] on span "Aide" at bounding box center [430, 93] width 125 height 6
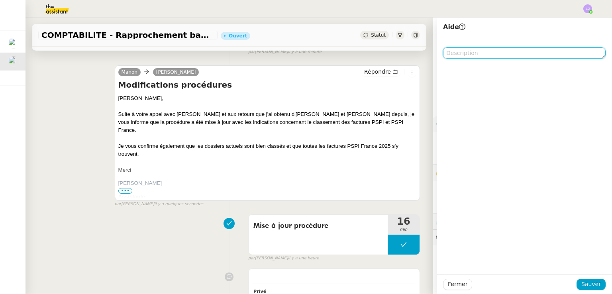
click at [459, 57] on textarea at bounding box center [524, 52] width 163 height 11
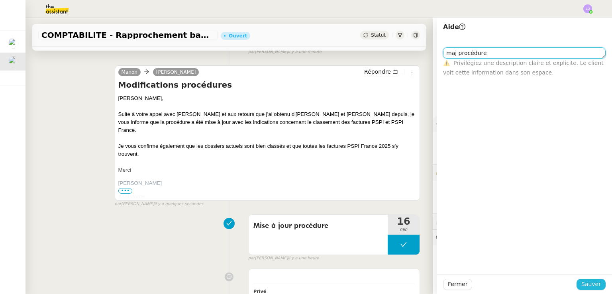
type textarea "maj procédure"
click at [591, 283] on span "Sauver" at bounding box center [591, 284] width 20 height 9
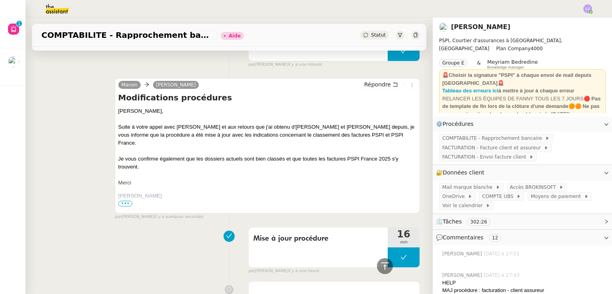
scroll to position [137, 0]
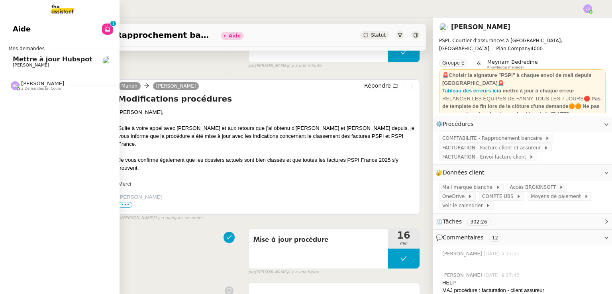
click at [25, 61] on span "Mettre à jour Hubspot" at bounding box center [53, 59] width 80 height 8
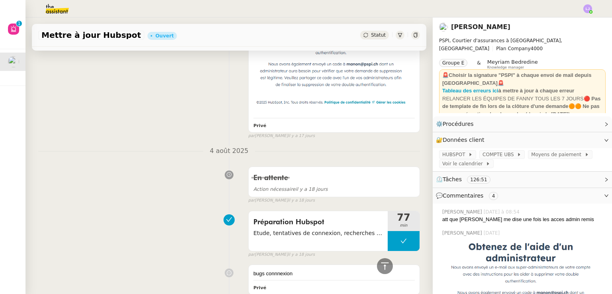
scroll to position [3146, 0]
click at [355, 243] on div "Préparation Hubspot Etude, tentatives de connexion, recherches de solutions, té…" at bounding box center [318, 231] width 139 height 40
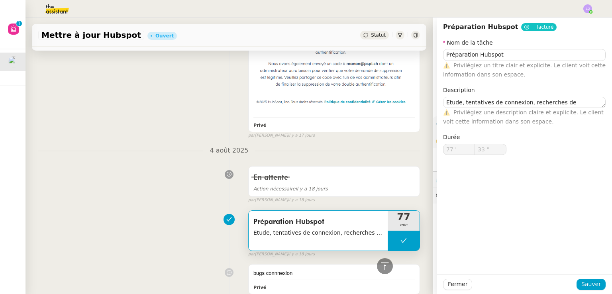
click at [492, 109] on span "Privilégiez une description claire et explicite. Le client voit cette informati…" at bounding box center [523, 117] width 161 height 16
click at [488, 102] on textarea "Etude, tentatives de connexion, recherches de solutions, téléphone au support, …" at bounding box center [524, 102] width 163 height 11
click at [455, 282] on span "Fermer" at bounding box center [458, 284] width 20 height 9
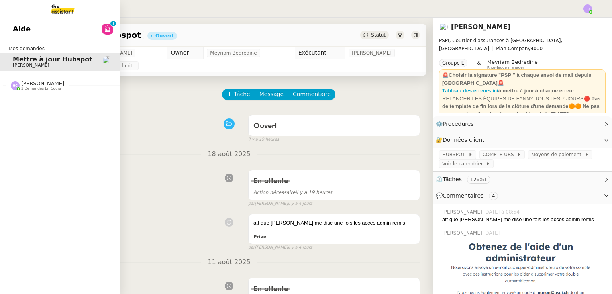
click at [54, 84] on div "Hannah Cassar 2 demandes en cours" at bounding box center [42, 85] width 43 height 10
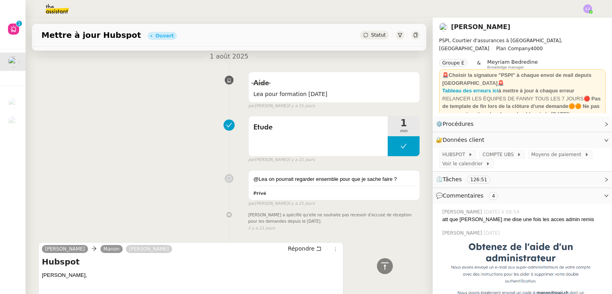
scroll to position [3532, 0]
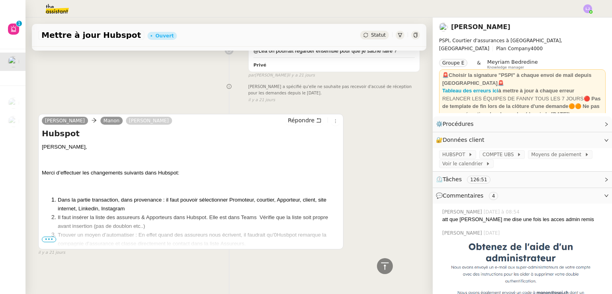
click at [49, 237] on span "•••" at bounding box center [49, 240] width 14 height 6
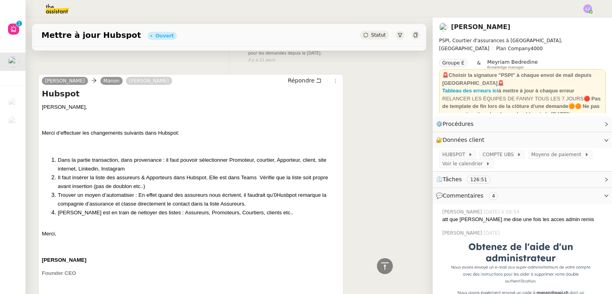
scroll to position [3570, 0]
click at [380, 266] on icon at bounding box center [385, 266] width 10 height 10
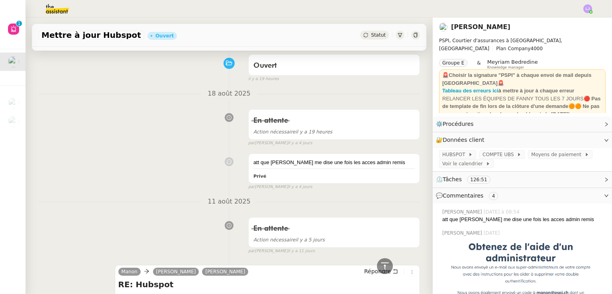
scroll to position [0, 0]
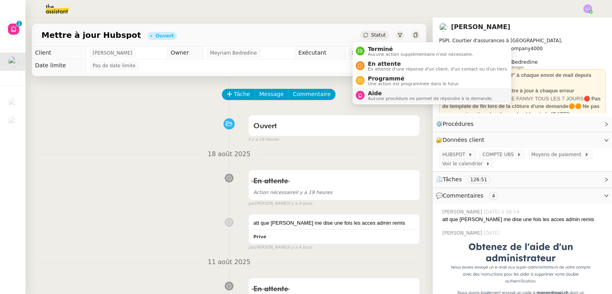
click at [387, 92] on span "Aide" at bounding box center [430, 93] width 125 height 6
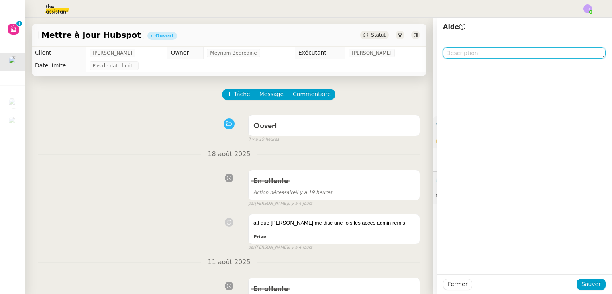
click at [464, 56] on textarea at bounding box center [524, 52] width 163 height 11
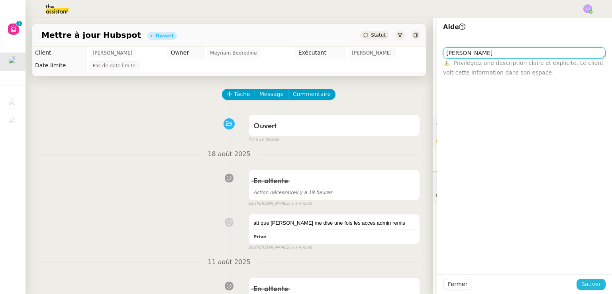
type textarea "Hannah"
click at [586, 283] on span "Sauver" at bounding box center [591, 284] width 20 height 9
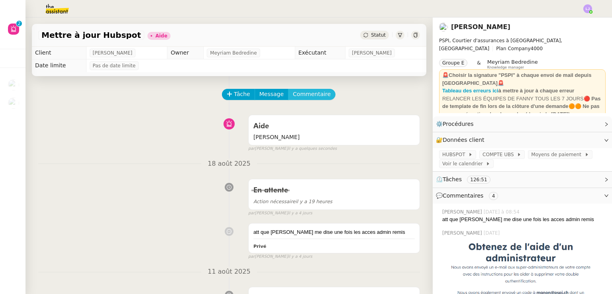
click at [309, 94] on span "Commentaire" at bounding box center [312, 94] width 38 height 9
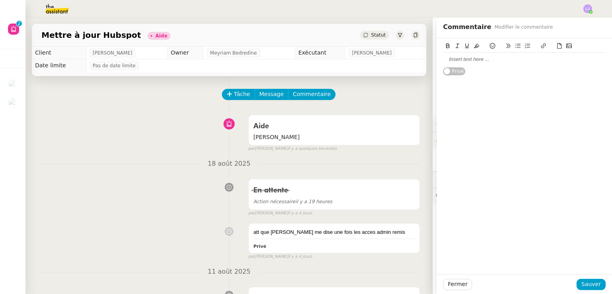
click at [482, 60] on div at bounding box center [524, 59] width 163 height 7
click at [480, 58] on div "@hannah mission qui n'a pas encore démarré (tous les chronos ont servi pour l'i…" at bounding box center [524, 63] width 163 height 15
click at [496, 74] on div "@hannah mission qui nécessite hubspot et qui n'a pas encore démarré (tous les c…" at bounding box center [524, 67] width 163 height 22
click at [476, 59] on div at bounding box center [524, 59] width 163 height 7
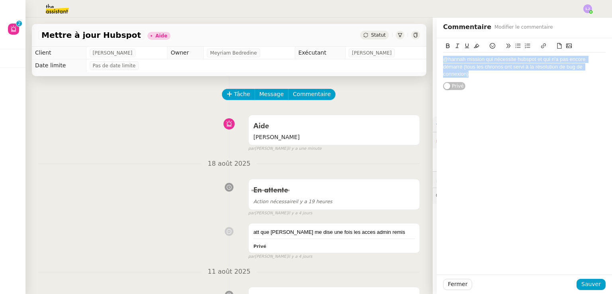
copy div "@hannah mission qui nécessite hubspot et qui n'a pas encore démarré (tous les c…"
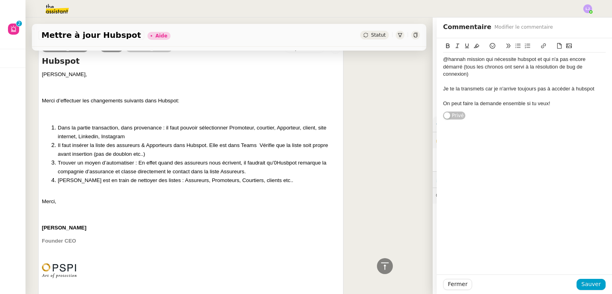
scroll to position [3611, 0]
click at [235, 98] on p "Merci d’effectuer les changements suivants dans Hubspot:" at bounding box center [191, 102] width 298 height 8
click at [556, 102] on div "On peut faire la demande ensemble si tu veux!" at bounding box center [524, 103] width 163 height 7
click at [587, 280] on span "Sauver" at bounding box center [591, 284] width 20 height 9
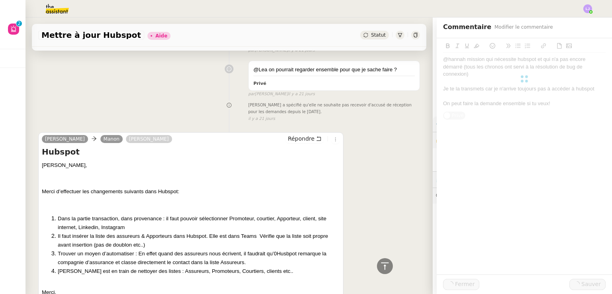
scroll to position [3701, 0]
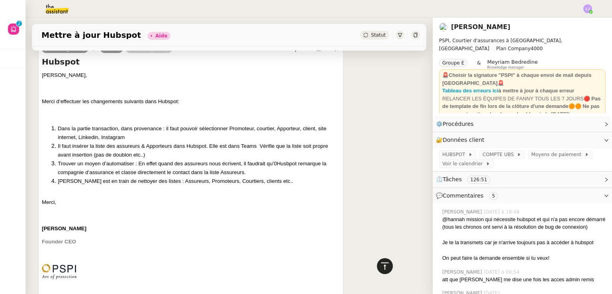
click at [381, 264] on icon at bounding box center [385, 266] width 10 height 10
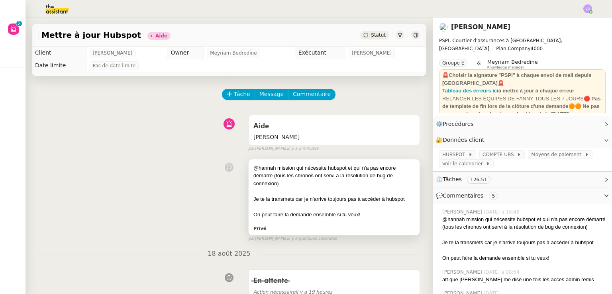
click at [293, 185] on div "@hannah mission qui nécessite hubspot et qui n'a pas encore démarré (tous les c…" at bounding box center [333, 176] width 161 height 24
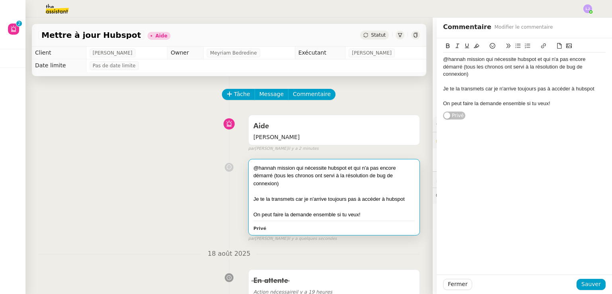
click at [461, 73] on div "@hannah mission qui nécessite hubspot et qui n'a pas encore démarré (tous les c…" at bounding box center [524, 67] width 163 height 22
click at [582, 288] on span "Sauver" at bounding box center [591, 284] width 20 height 9
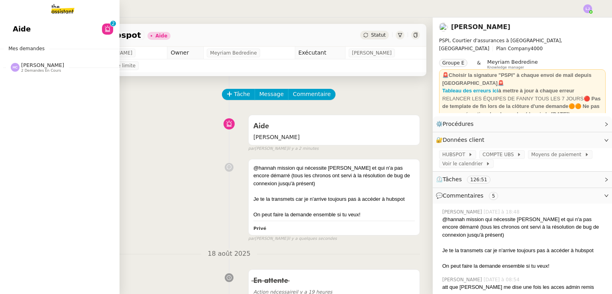
click at [42, 74] on div "Hannah Cassar 2 demandes en cours" at bounding box center [59, 64] width 119 height 23
